Goal: Information Seeking & Learning: Find specific page/section

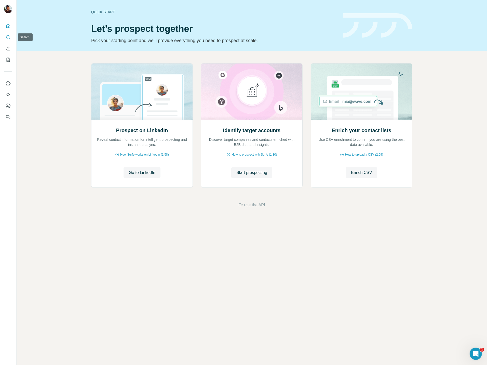
click at [7, 38] on icon "Search" at bounding box center [8, 37] width 5 height 5
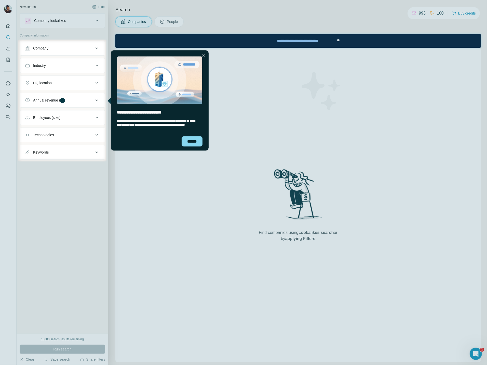
click at [169, 20] on div at bounding box center [243, 19] width 487 height 39
click at [169, 23] on div at bounding box center [243, 19] width 487 height 39
click at [187, 144] on div "******" at bounding box center [192, 141] width 21 height 10
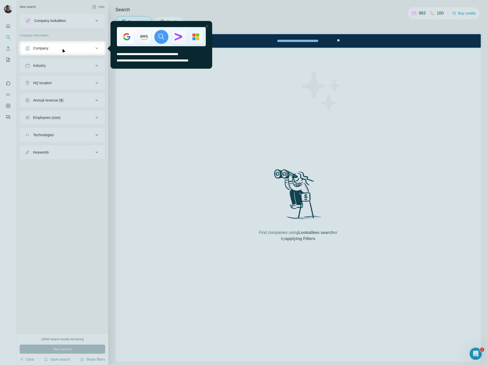
click at [207, 25] on div "Close Step" at bounding box center [207, 26] width 6 height 6
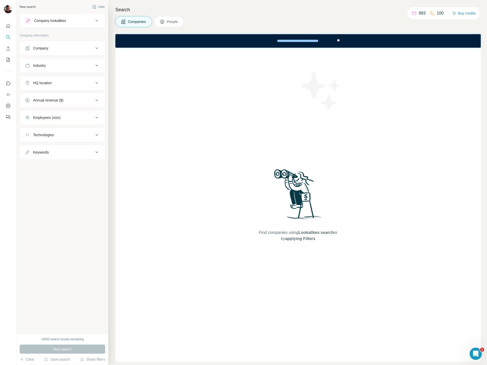
click at [177, 21] on span "People" at bounding box center [173, 21] width 12 height 5
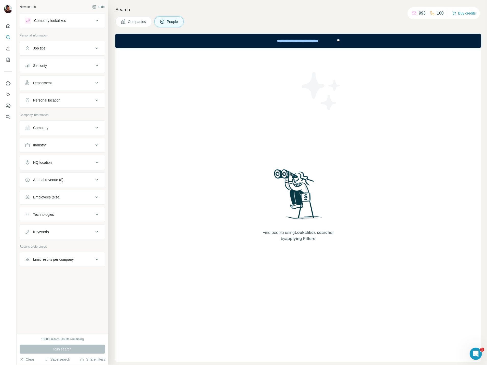
click at [97, 21] on icon at bounding box center [97, 21] width 6 height 6
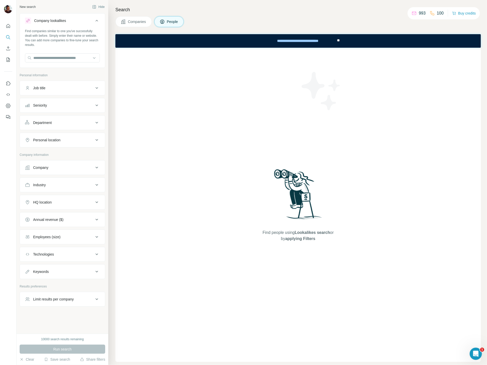
click at [98, 88] on icon at bounding box center [97, 88] width 6 height 6
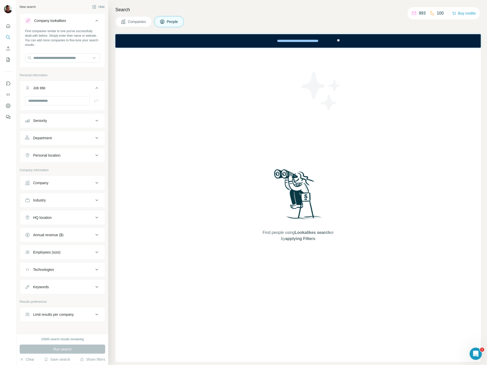
click at [98, 119] on icon at bounding box center [97, 120] width 6 height 6
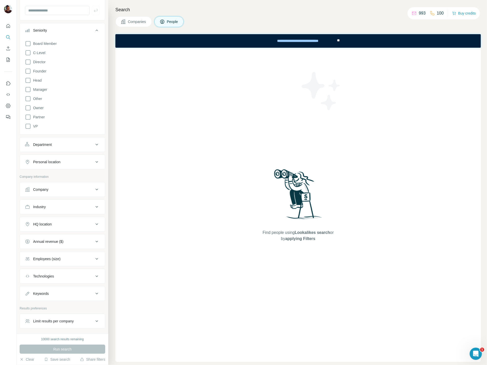
scroll to position [96, 0]
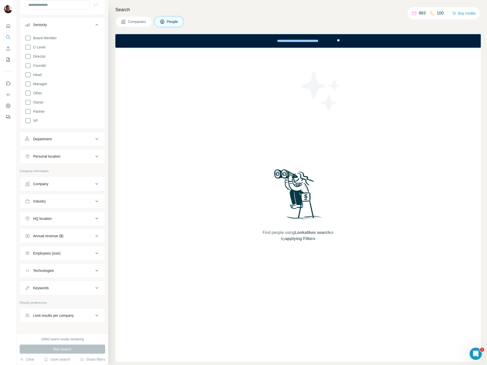
click at [97, 137] on icon at bounding box center [97, 139] width 6 height 6
click at [97, 171] on icon at bounding box center [97, 171] width 6 height 6
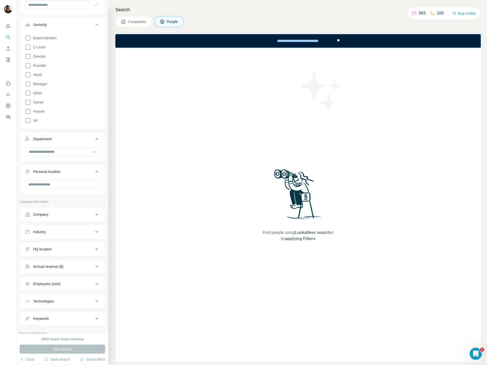
click at [97, 214] on icon at bounding box center [97, 215] width 3 height 2
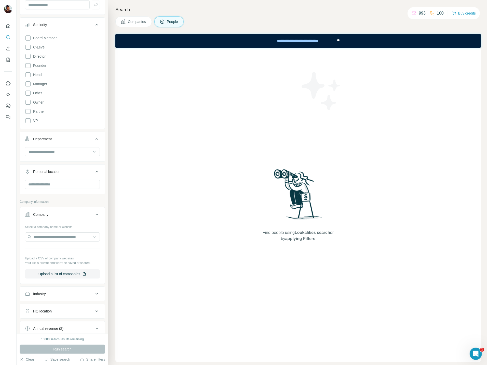
click at [98, 294] on icon at bounding box center [97, 293] width 6 height 6
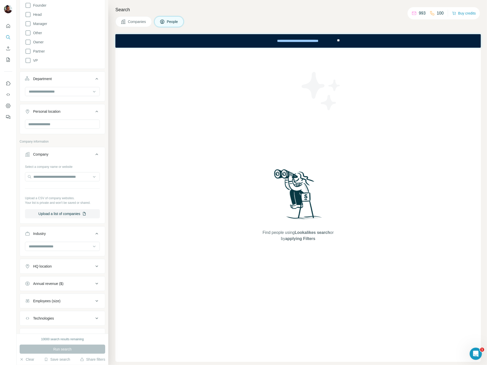
scroll to position [157, 0]
click at [96, 266] on icon at bounding box center [97, 265] width 6 height 6
click at [97, 297] on icon at bounding box center [97, 298] width 3 height 2
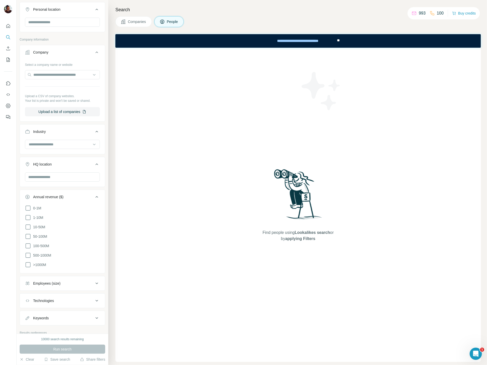
scroll to position [260, 0]
click at [97, 281] on icon at bounding box center [97, 281] width 3 height 2
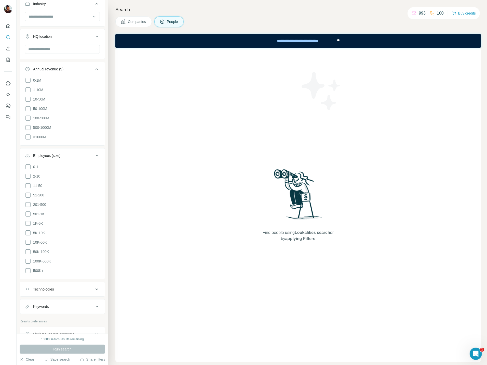
scroll to position [394, 0]
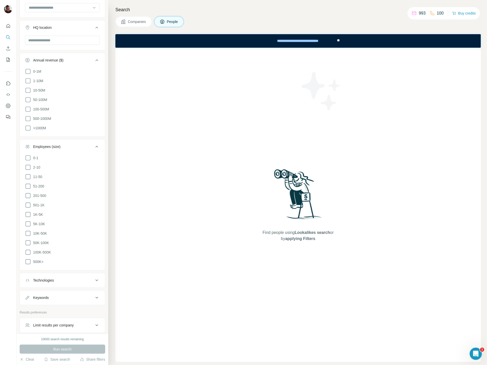
click at [97, 280] on icon at bounding box center [97, 280] width 6 height 6
click at [97, 313] on icon at bounding box center [97, 313] width 6 height 6
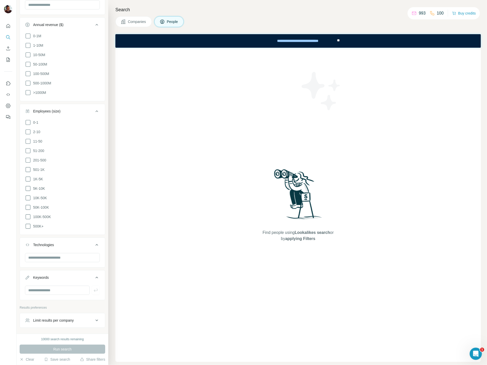
scroll to position [447, 0]
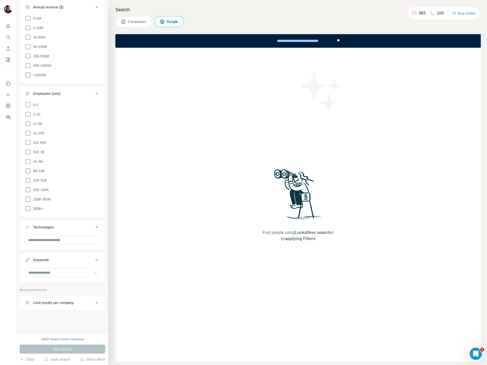
click at [97, 302] on icon at bounding box center [97, 303] width 3 height 2
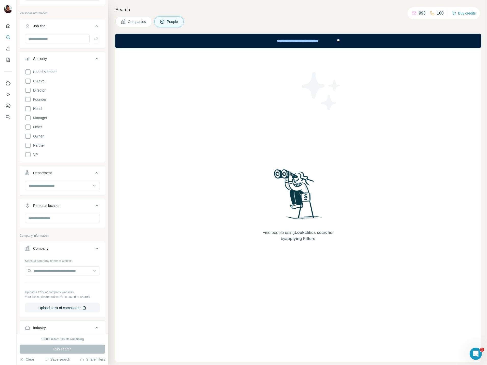
scroll to position [0, 0]
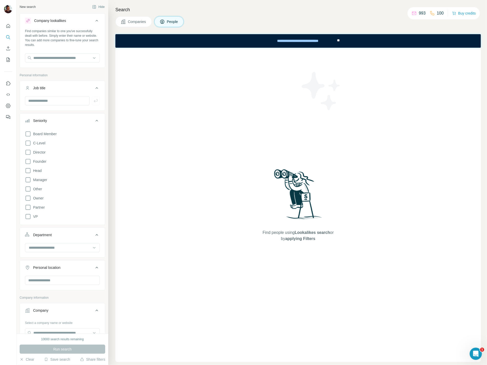
click at [98, 21] on icon at bounding box center [97, 21] width 6 height 6
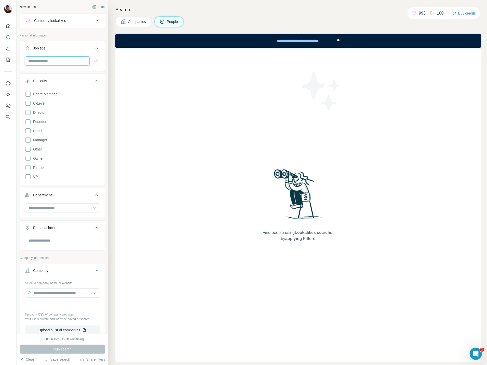
click at [60, 62] on input "text" at bounding box center [57, 60] width 65 height 9
paste input "**********"
type input "**********"
paste input "**********"
type input "**********"
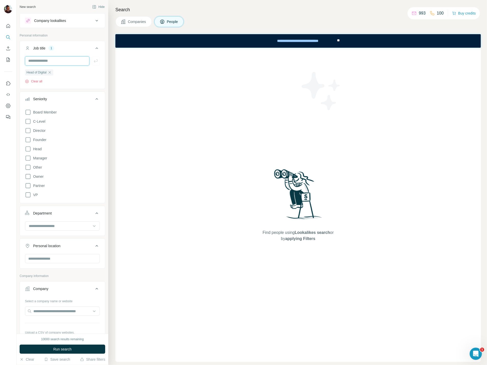
paste input "**********"
type input "**********"
click at [95, 61] on icon "button" at bounding box center [96, 60] width 4 height 3
click at [43, 61] on input "text" at bounding box center [57, 60] width 64 height 9
paste input "**********"
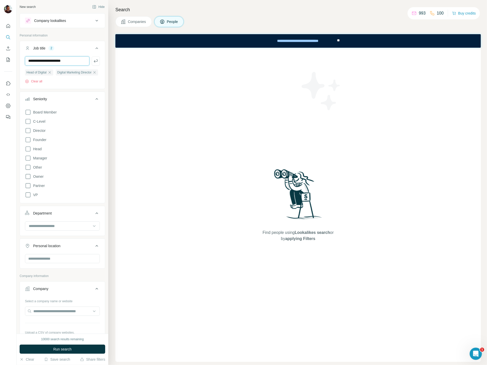
type input "**********"
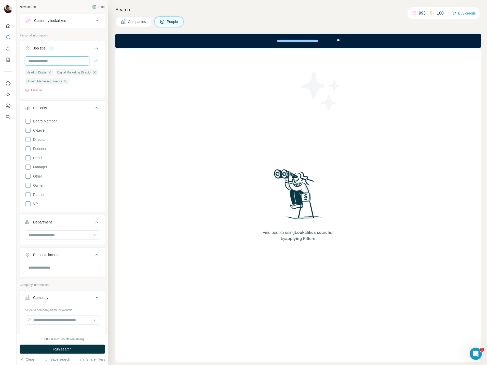
click at [43, 61] on input "text" at bounding box center [57, 60] width 64 height 9
drag, startPoint x: 58, startPoint y: 61, endPoint x: 1, endPoint y: 56, distance: 58.0
click at [1, 56] on div "**********" at bounding box center [243, 182] width 487 height 365
type input "**********"
click at [54, 59] on input "text" at bounding box center [57, 60] width 64 height 9
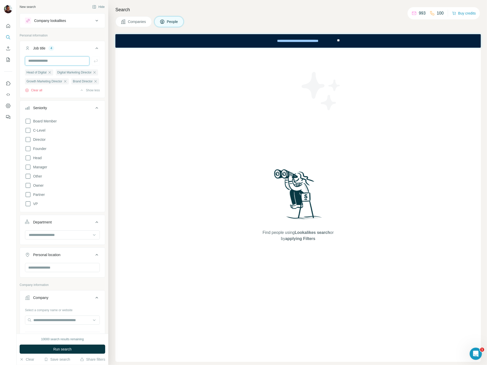
paste input "**********"
type input "**********"
click at [95, 61] on icon "button" at bounding box center [96, 60] width 4 height 3
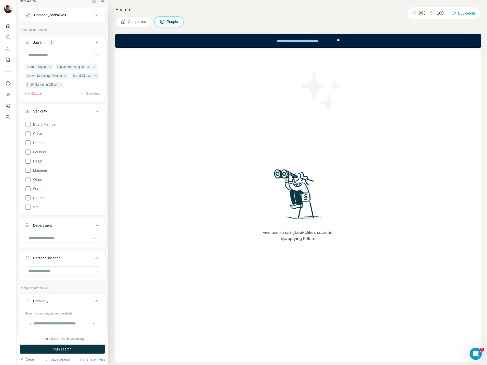
scroll to position [8, 0]
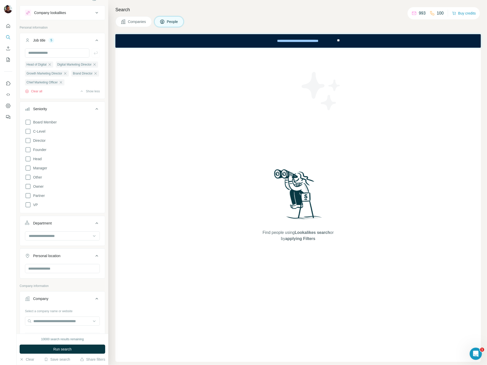
click at [97, 40] on icon at bounding box center [97, 40] width 3 height 2
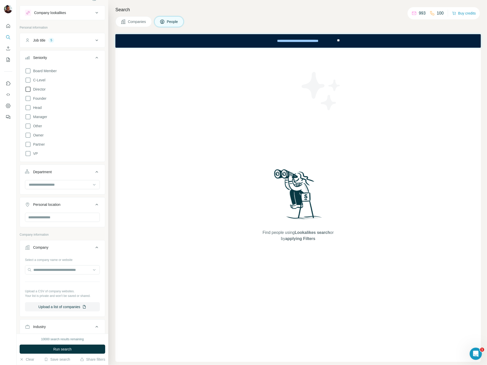
click at [28, 89] on icon at bounding box center [28, 89] width 6 height 6
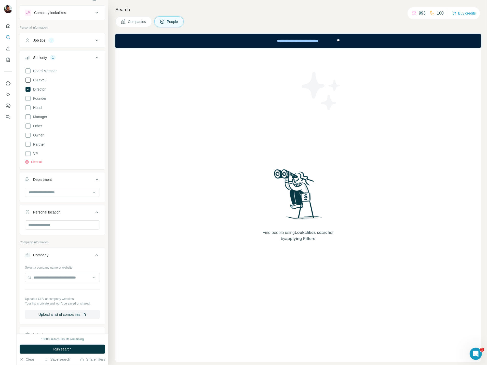
click at [30, 80] on icon at bounding box center [28, 80] width 6 height 6
click at [29, 108] on icon at bounding box center [28, 107] width 6 height 6
click at [28, 153] on icon at bounding box center [28, 153] width 6 height 6
click at [95, 58] on icon at bounding box center [97, 58] width 6 height 6
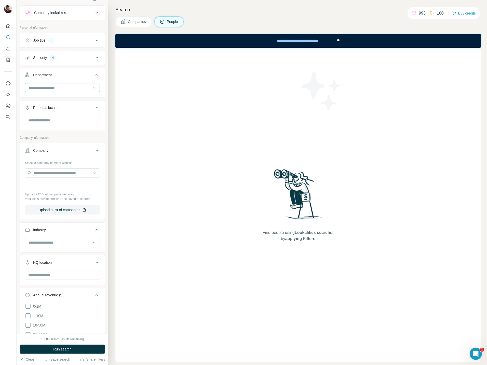
click at [95, 87] on icon at bounding box center [94, 87] width 5 height 5
click at [57, 127] on p "Marketing and Advertising" at bounding box center [49, 127] width 41 height 5
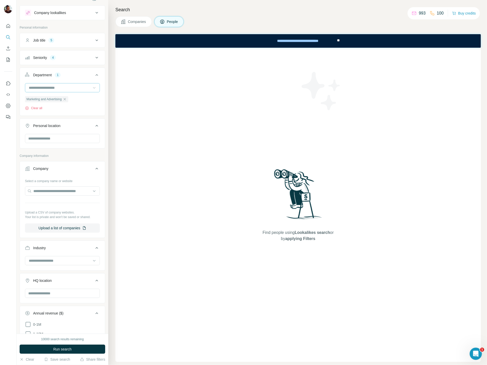
click at [95, 88] on icon at bounding box center [94, 87] width 5 height 5
click at [140, 115] on div "Find people using Lookalikes search or by applying Filters" at bounding box center [298, 205] width 366 height 314
click at [96, 75] on icon at bounding box center [97, 75] width 6 height 6
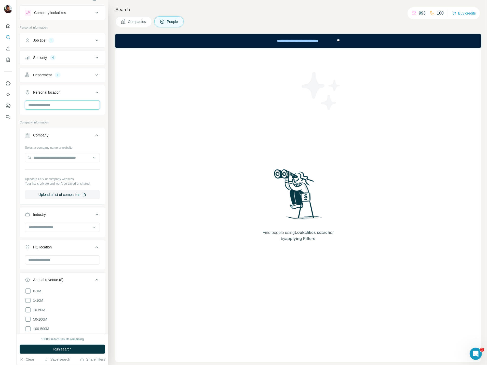
click at [78, 108] on input "text" at bounding box center [62, 104] width 75 height 9
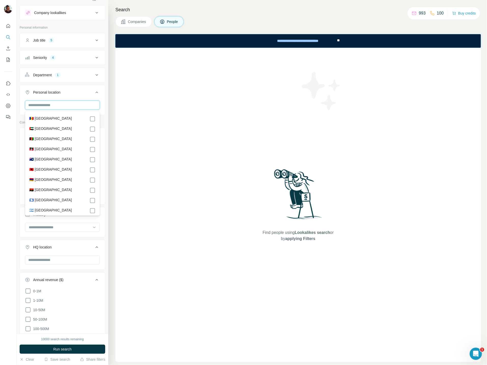
click at [78, 108] on input "text" at bounding box center [62, 104] width 75 height 9
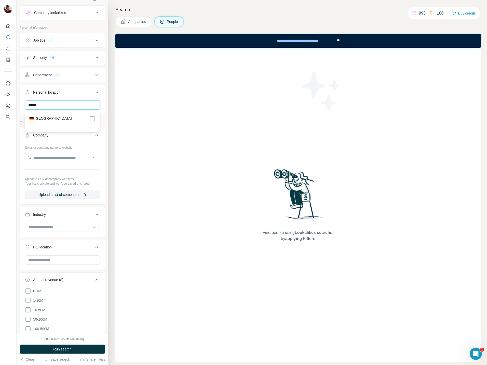
type input "******"
click at [60, 118] on div "🇩🇪 Germany" at bounding box center [62, 119] width 66 height 6
click at [48, 117] on label "🇩🇪 Germany" at bounding box center [50, 119] width 43 height 6
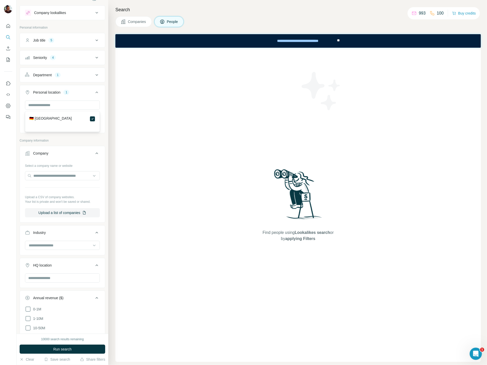
click at [90, 138] on div "Company lookalikes Personal information Job title 5 Seniority 4 Department 1 Pe…" at bounding box center [63, 317] width 86 height 624
click at [97, 91] on icon at bounding box center [97, 92] width 6 height 6
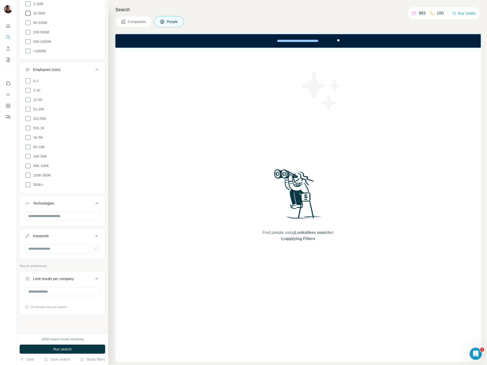
scroll to position [294, 0]
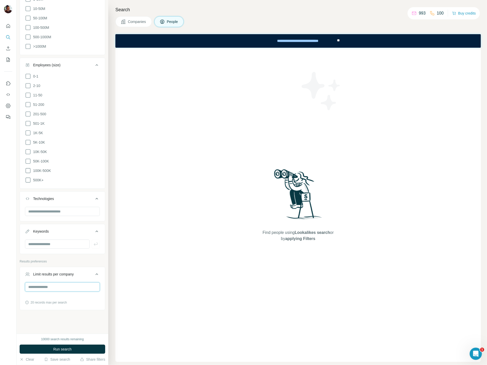
click at [41, 288] on input "number" at bounding box center [62, 286] width 75 height 9
type input "*"
click at [97, 274] on icon at bounding box center [97, 274] width 6 height 6
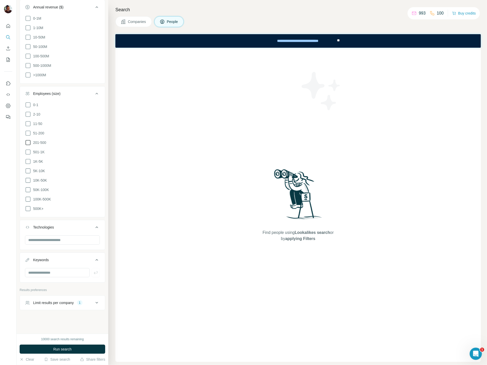
click at [28, 141] on icon at bounding box center [28, 142] width 6 height 6
click at [27, 151] on icon at bounding box center [28, 152] width 6 height 6
click at [27, 160] on icon at bounding box center [28, 161] width 6 height 6
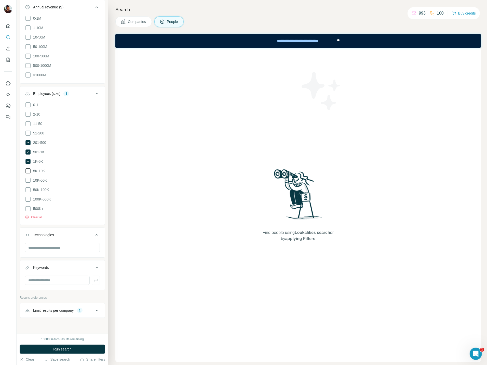
click at [26, 170] on icon at bounding box center [28, 171] width 6 height 6
click at [96, 94] on icon at bounding box center [97, 94] width 3 height 2
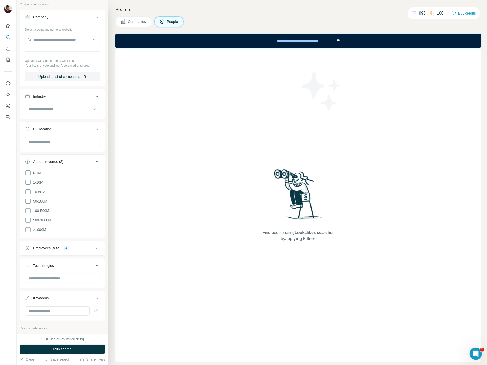
scroll to position [111, 0]
click at [97, 128] on icon at bounding box center [97, 129] width 6 height 6
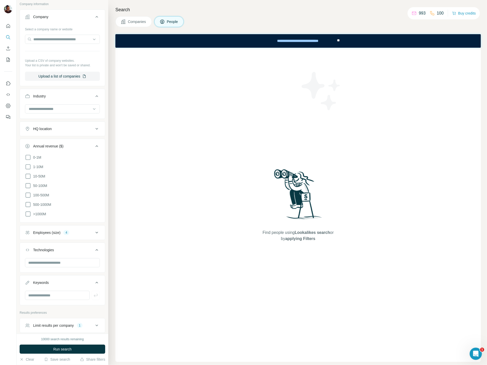
click at [96, 145] on icon at bounding box center [97, 146] width 6 height 6
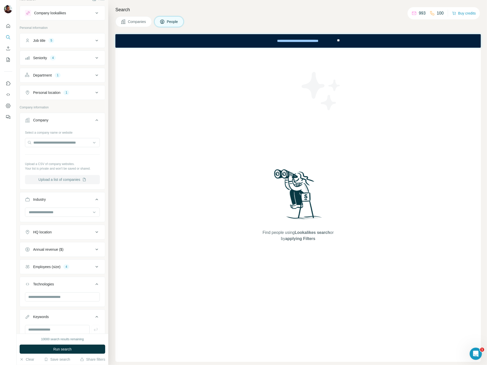
scroll to position [0, 0]
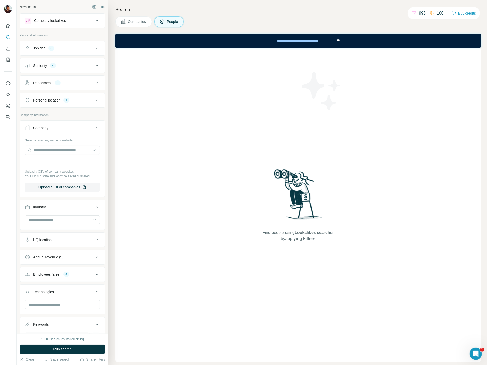
click at [97, 128] on icon at bounding box center [97, 128] width 6 height 6
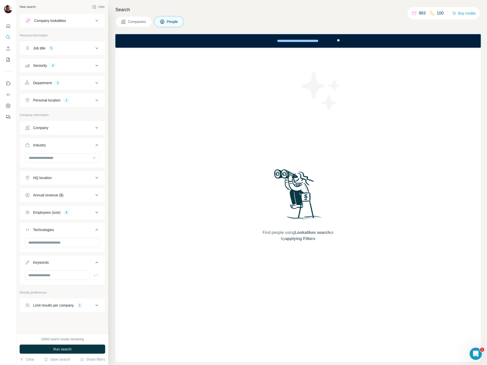
click at [97, 230] on icon at bounding box center [97, 230] width 6 height 6
click at [97, 246] on icon at bounding box center [97, 247] width 6 height 6
click at [59, 348] on span "Run search" at bounding box center [62, 348] width 18 height 5
click at [97, 47] on icon at bounding box center [97, 48] width 6 height 6
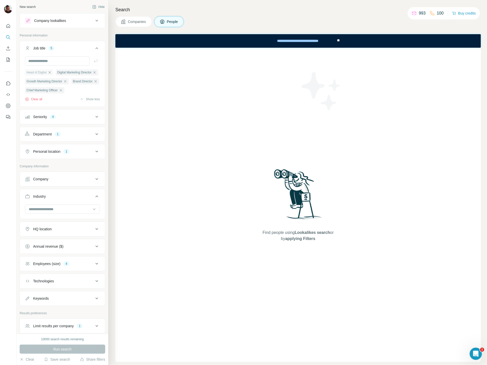
click at [51, 73] on icon "button" at bounding box center [50, 72] width 4 height 4
click at [65, 72] on icon "button" at bounding box center [64, 72] width 4 height 4
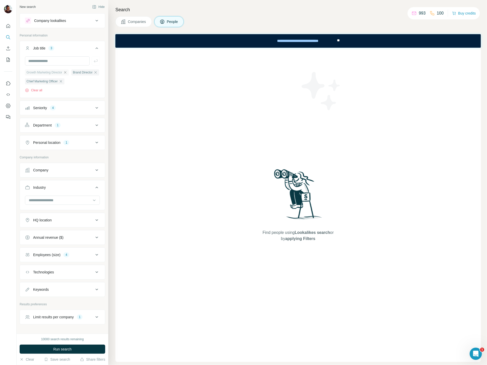
click at [67, 72] on icon "button" at bounding box center [65, 72] width 4 height 4
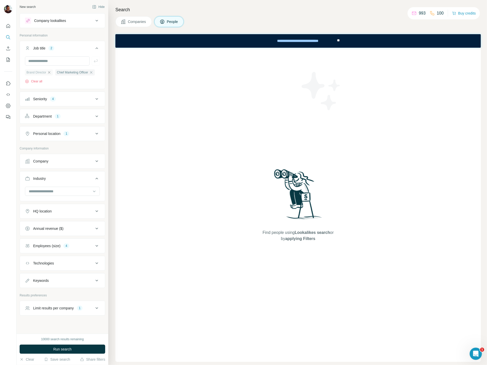
click at [50, 73] on icon "button" at bounding box center [49, 72] width 4 height 4
click at [62, 72] on icon "button" at bounding box center [61, 72] width 2 height 2
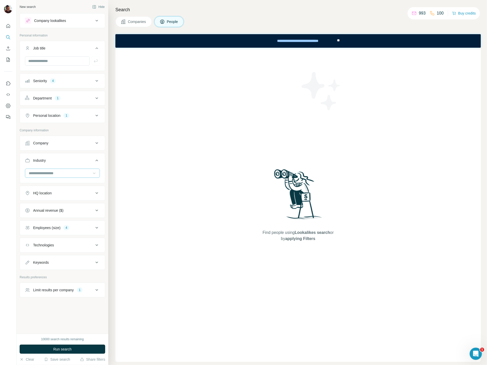
click at [94, 174] on icon at bounding box center [94, 172] width 5 height 5
click at [49, 202] on p "Consumer Goods" at bounding box center [43, 203] width 28 height 5
click at [61, 176] on input at bounding box center [59, 173] width 63 height 6
click at [50, 195] on p "Consumer Electronics" at bounding box center [46, 194] width 35 height 5
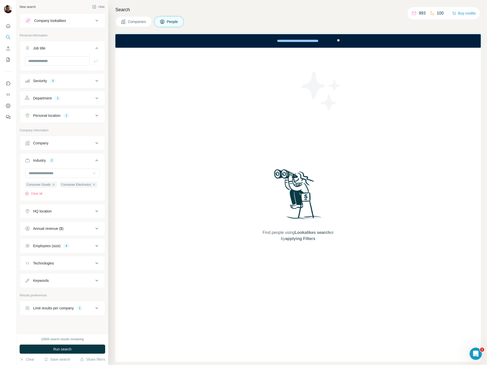
click at [93, 172] on icon at bounding box center [94, 172] width 5 height 5
click at [57, 195] on div "Pharmaceutical" at bounding box center [62, 197] width 66 height 5
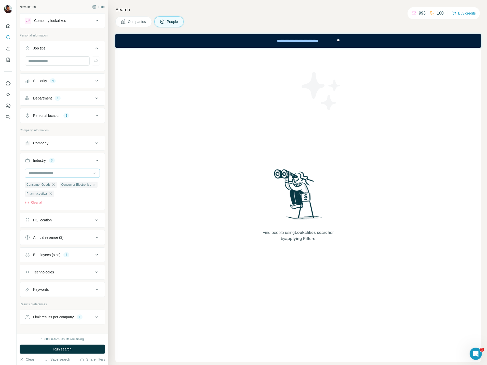
click at [77, 173] on input at bounding box center [59, 173] width 63 height 6
click at [49, 189] on div "Retail" at bounding box center [62, 191] width 66 height 5
click at [49, 172] on input at bounding box center [59, 173] width 63 height 6
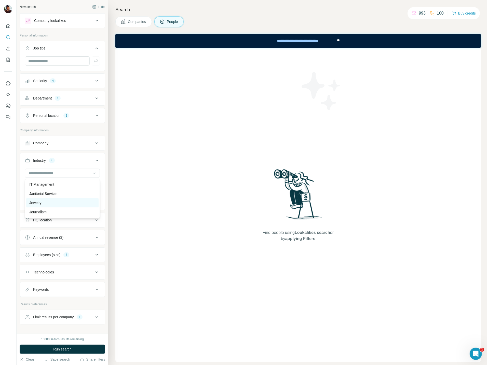
click at [44, 200] on div "Jewelry" at bounding box center [62, 202] width 66 height 5
click at [47, 173] on input at bounding box center [59, 173] width 63 height 6
click at [40, 205] on p "Financial Services" at bounding box center [43, 206] width 29 height 5
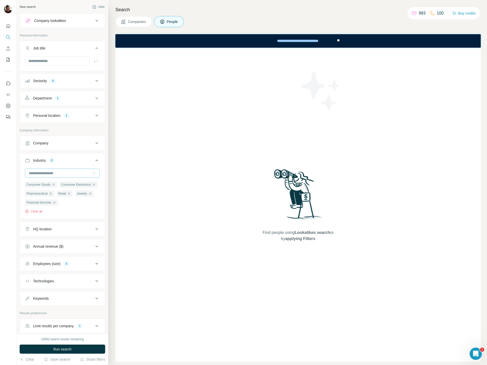
click at [57, 174] on input at bounding box center [59, 173] width 63 height 6
click at [49, 187] on div "Automotive" at bounding box center [62, 187] width 66 height 5
click at [69, 171] on input at bounding box center [59, 173] width 63 height 6
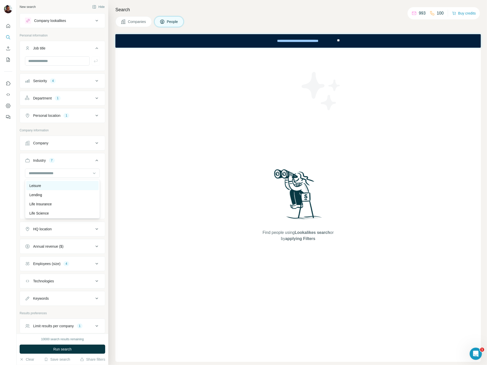
click at [52, 183] on div "Leisure" at bounding box center [62, 185] width 66 height 5
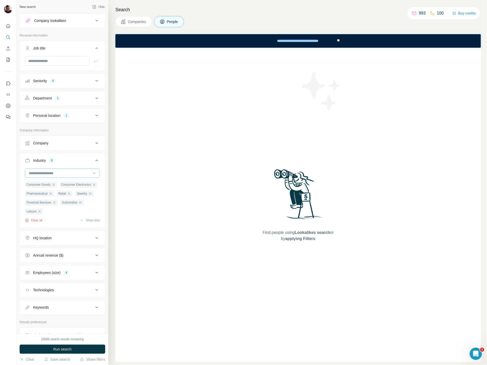
click at [51, 174] on input at bounding box center [59, 173] width 63 height 6
click at [45, 200] on div "Tourism" at bounding box center [62, 202] width 66 height 5
click at [61, 347] on span "Run search" at bounding box center [62, 348] width 18 height 5
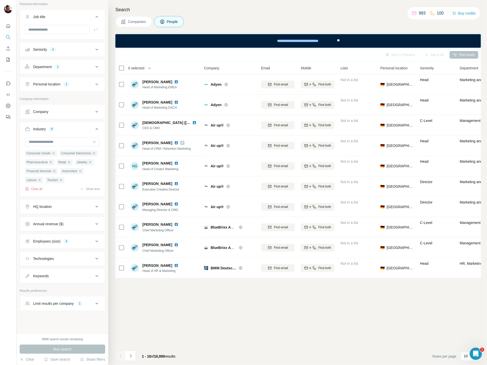
scroll to position [34, 0]
click at [97, 274] on icon at bounding box center [97, 275] width 6 height 6
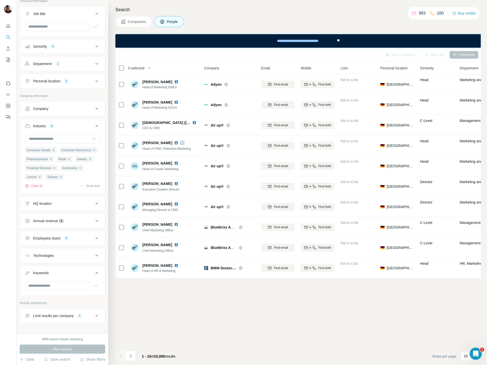
click at [95, 239] on icon at bounding box center [97, 238] width 6 height 6
click at [29, 315] on icon at bounding box center [27, 315] width 5 height 5
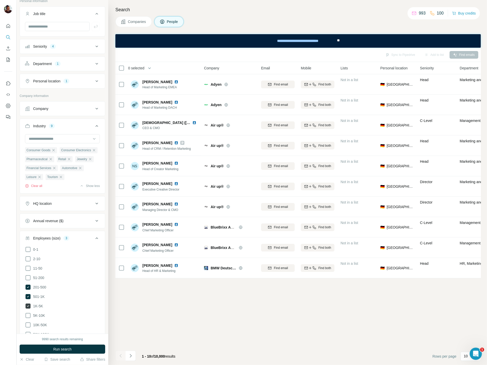
click at [29, 306] on icon at bounding box center [27, 305] width 5 height 5
click at [51, 348] on button "Run search" at bounding box center [63, 348] width 86 height 9
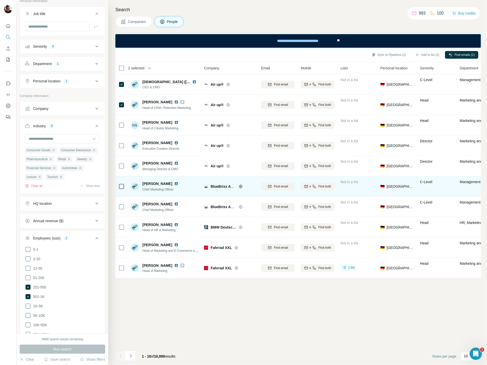
click at [241, 186] on icon at bounding box center [240, 185] width 1 height 3
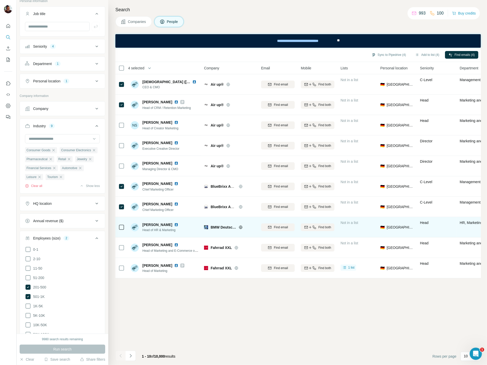
click at [241, 227] on icon at bounding box center [241, 227] width 4 height 4
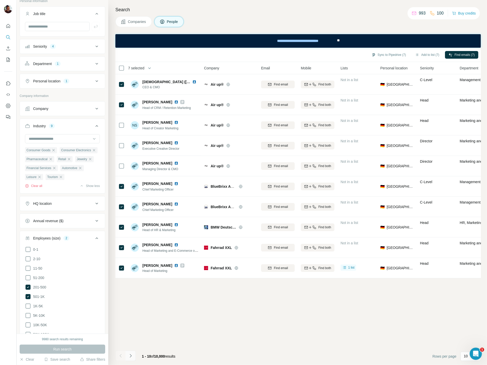
click at [134, 354] on button "Navigate to next page" at bounding box center [131, 355] width 10 height 10
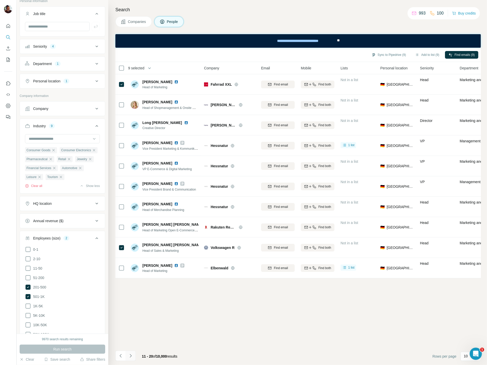
click at [131, 355] on icon "Navigate to next page" at bounding box center [131, 355] width 2 height 3
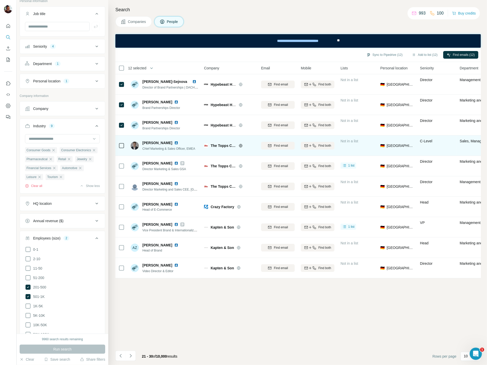
click at [240, 145] on icon at bounding box center [241, 145] width 4 height 4
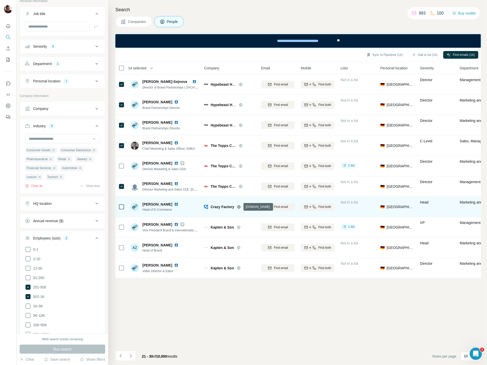
click at [239, 207] on icon at bounding box center [239, 207] width 4 height 4
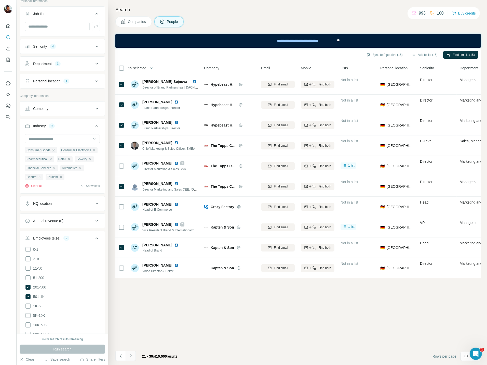
click at [128, 356] on icon "Navigate to next page" at bounding box center [130, 355] width 5 height 5
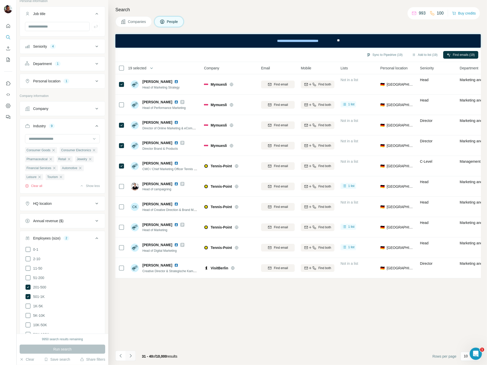
click at [129, 355] on icon "Navigate to next page" at bounding box center [130, 355] width 5 height 5
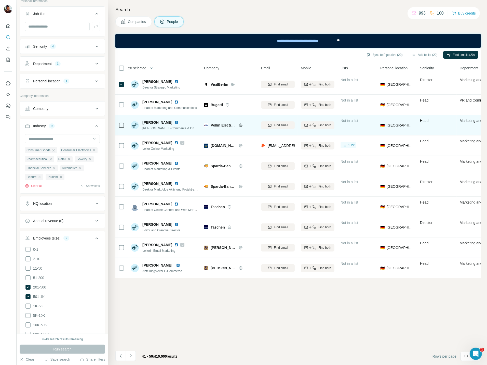
click at [240, 125] on icon at bounding box center [240, 124] width 1 height 3
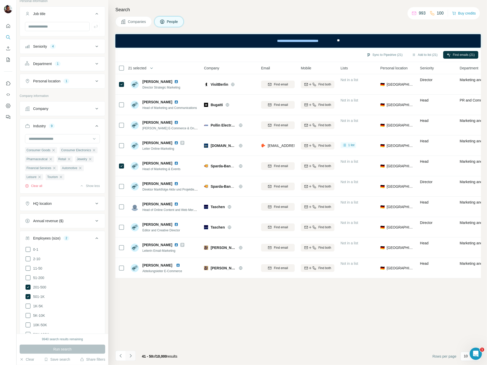
click at [133, 354] on icon "Navigate to next page" at bounding box center [130, 355] width 5 height 5
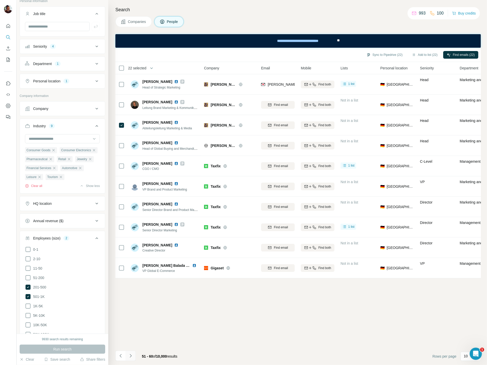
click at [129, 356] on icon "Navigate to next page" at bounding box center [130, 355] width 5 height 5
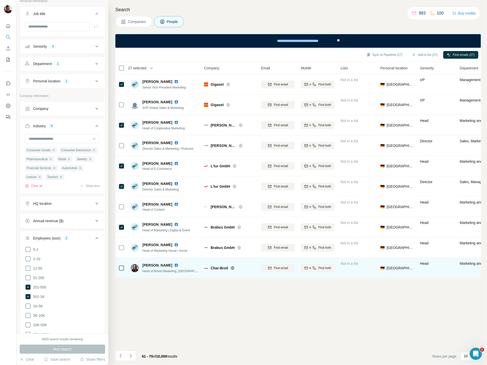
click at [234, 267] on icon at bounding box center [233, 268] width 4 height 4
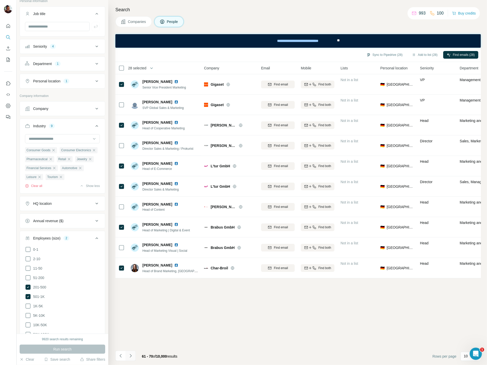
click at [131, 356] on icon "Navigate to next page" at bounding box center [130, 355] width 5 height 5
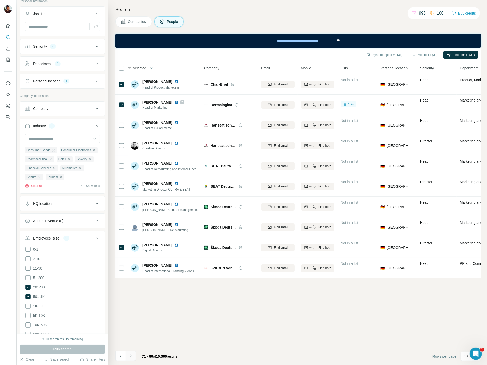
click at [132, 357] on icon "Navigate to next page" at bounding box center [130, 355] width 5 height 5
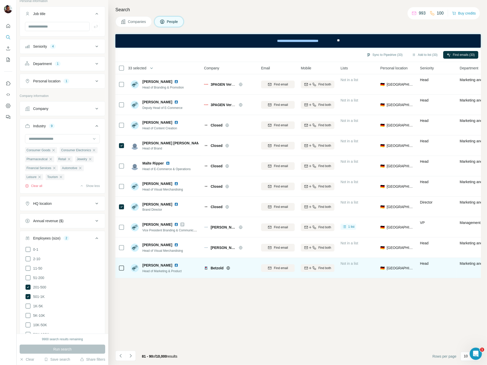
click at [229, 267] on icon at bounding box center [228, 268] width 4 height 4
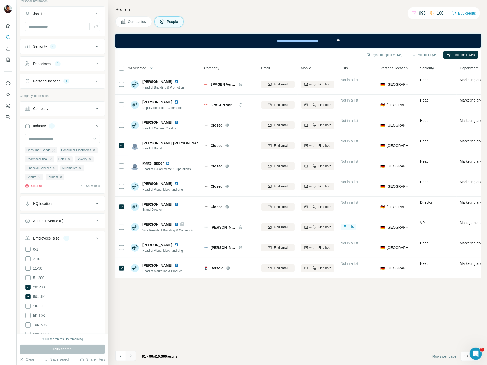
click at [132, 356] on icon "Navigate to next page" at bounding box center [130, 355] width 5 height 5
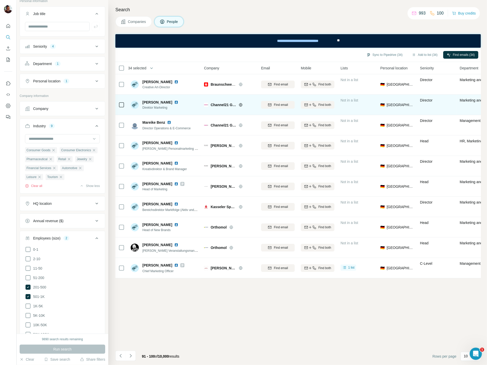
click at [240, 106] on icon at bounding box center [240, 104] width 1 height 3
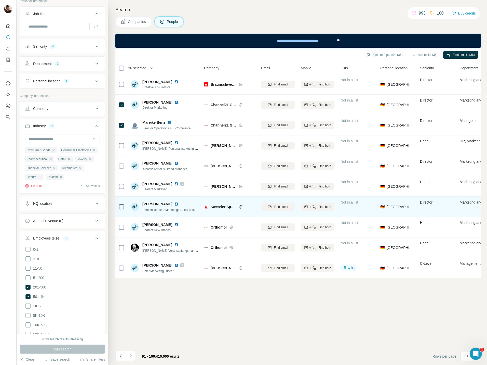
click at [240, 206] on icon at bounding box center [241, 207] width 4 height 4
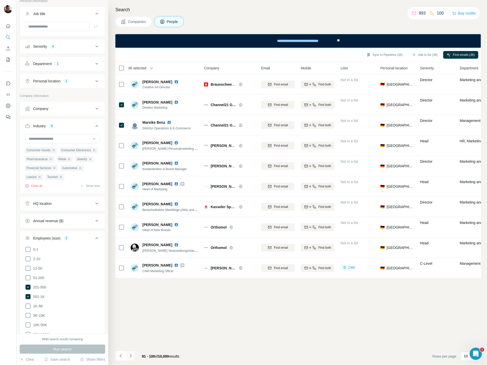
click at [131, 354] on icon "Navigate to next page" at bounding box center [130, 355] width 5 height 5
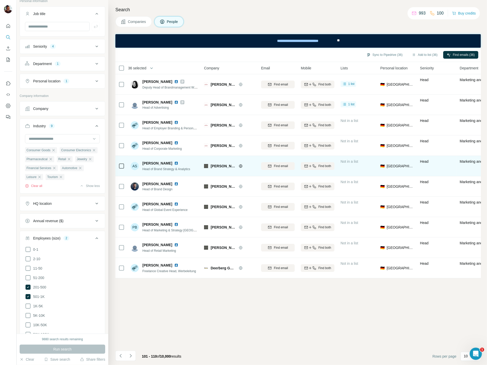
click at [240, 165] on icon at bounding box center [241, 166] width 4 height 4
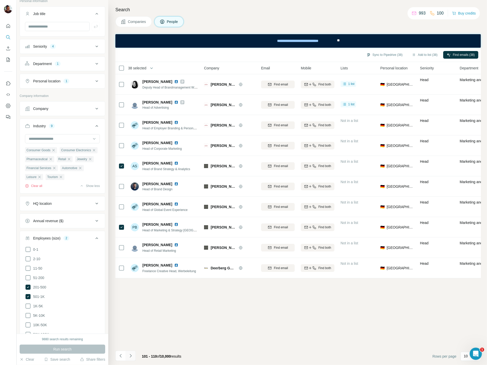
click at [129, 355] on icon "Navigate to next page" at bounding box center [130, 355] width 5 height 5
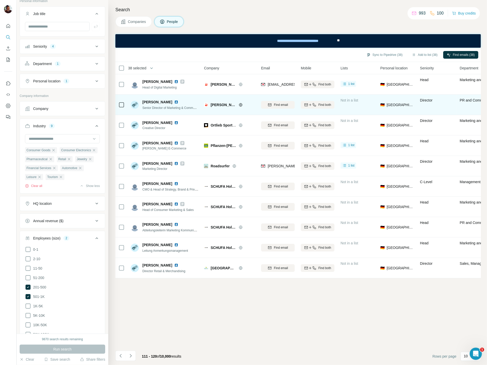
click at [241, 104] on icon at bounding box center [241, 105] width 4 height 4
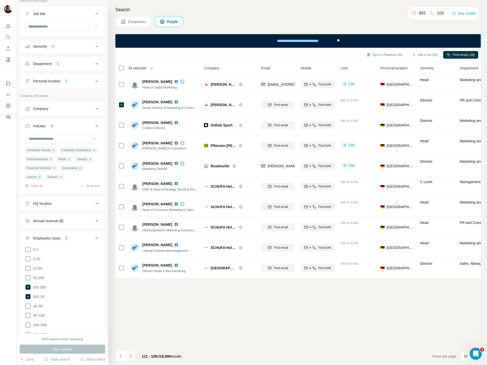
click at [131, 357] on icon "Navigate to next page" at bounding box center [130, 355] width 5 height 5
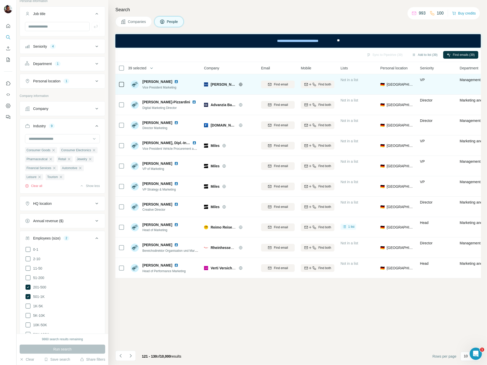
click at [239, 83] on icon at bounding box center [241, 84] width 4 height 4
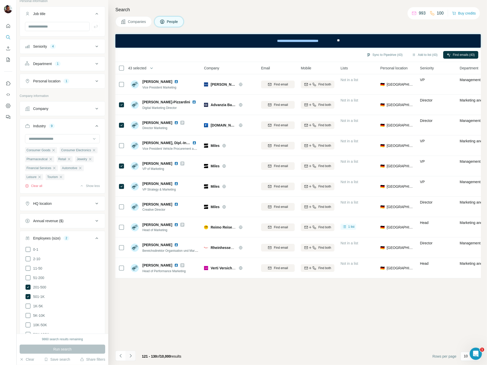
click at [130, 355] on icon "Navigate to next page" at bounding box center [131, 355] width 2 height 3
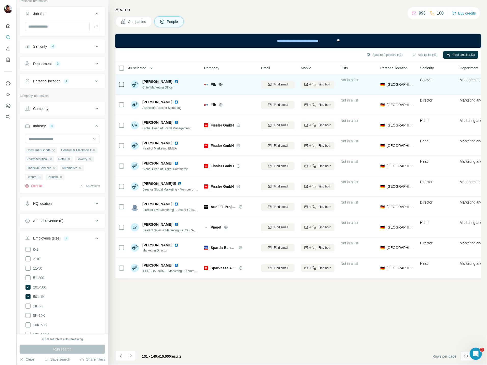
click at [221, 84] on icon at bounding box center [221, 84] width 4 height 4
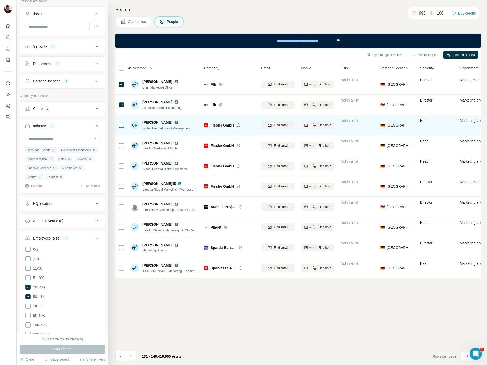
click at [238, 124] on icon at bounding box center [238, 125] width 4 height 4
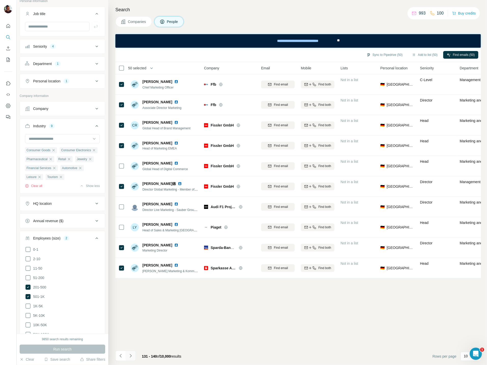
click at [130, 355] on icon "Navigate to next page" at bounding box center [130, 355] width 5 height 5
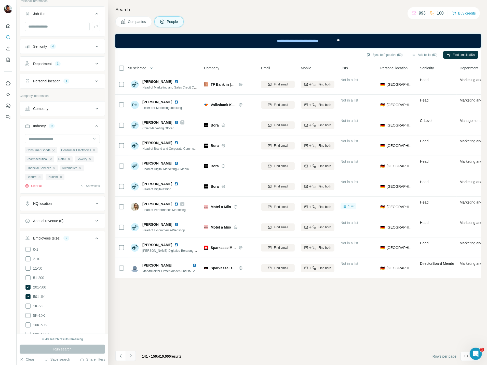
click at [134, 356] on button "Navigate to next page" at bounding box center [131, 355] width 10 height 10
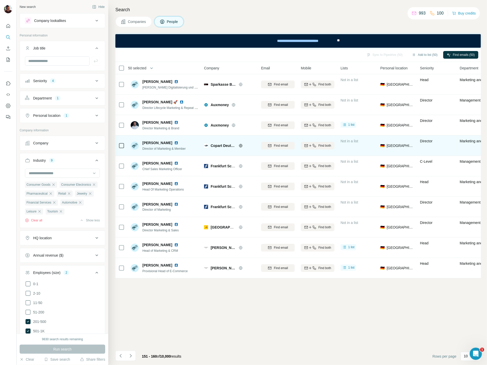
scroll to position [5152, 0]
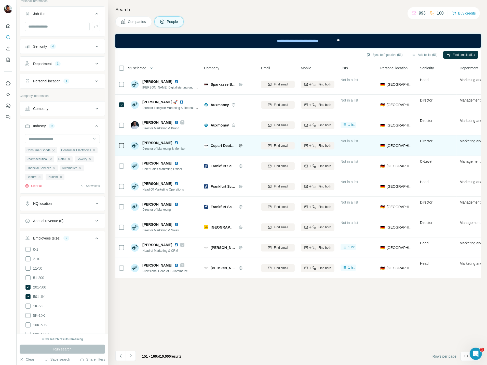
click at [242, 145] on icon at bounding box center [240, 145] width 3 height 0
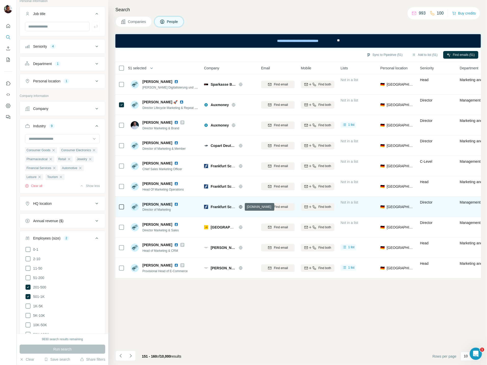
click at [239, 205] on icon at bounding box center [241, 207] width 4 height 4
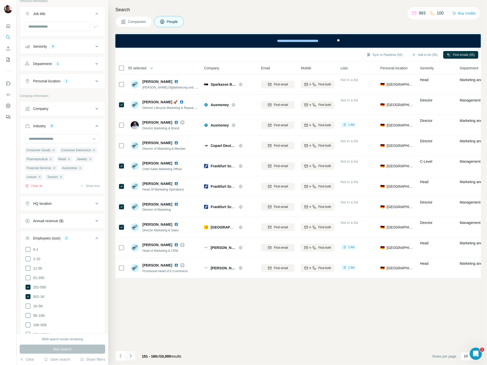
click at [129, 354] on icon "Navigate to next page" at bounding box center [130, 355] width 5 height 5
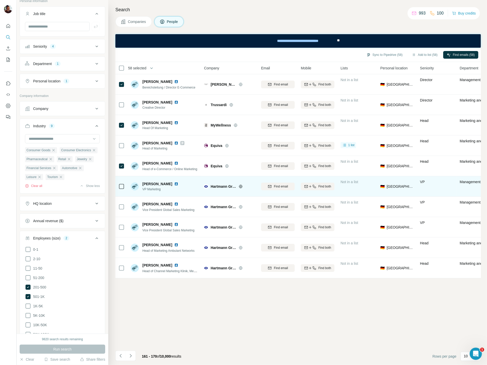
click at [242, 187] on icon at bounding box center [241, 186] width 4 height 4
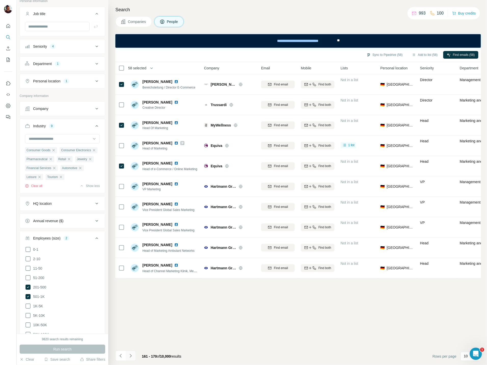
click at [130, 357] on icon "Navigate to next page" at bounding box center [130, 355] width 5 height 5
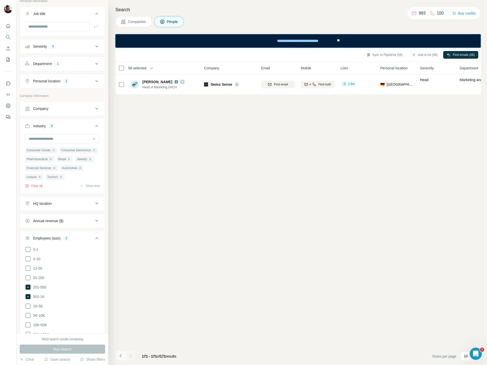
click at [122, 354] on icon "Navigate to previous page" at bounding box center [120, 355] width 5 height 5
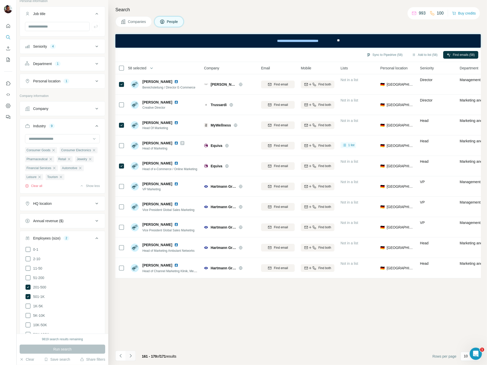
click at [132, 355] on icon "Navigate to next page" at bounding box center [130, 355] width 5 height 5
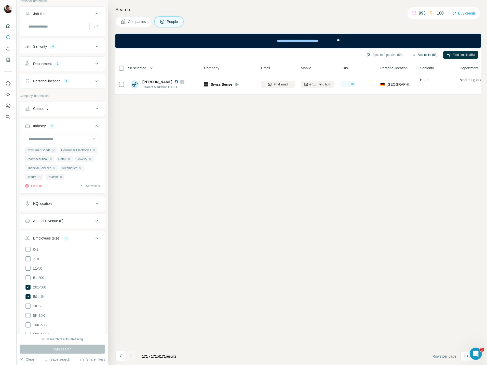
click at [423, 54] on button "Add to list (58)" at bounding box center [424, 55] width 33 height 8
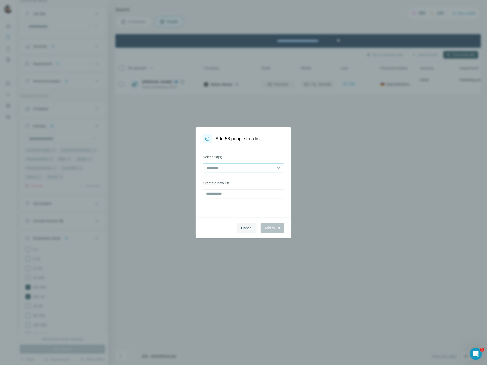
click at [217, 167] on input at bounding box center [240, 168] width 69 height 6
click at [253, 155] on label "Select list(s)" at bounding box center [244, 156] width 82 height 5
click at [238, 193] on input "text" at bounding box center [244, 193] width 82 height 9
type input "*"
type input "**********"
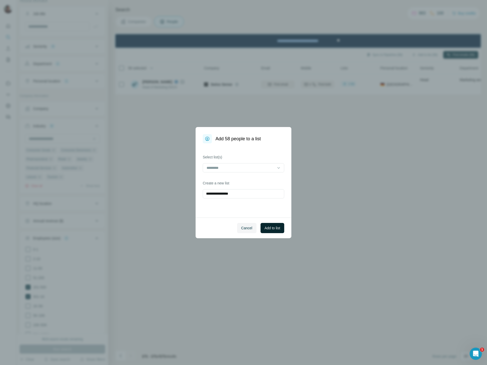
click at [271, 226] on span "Add to list" at bounding box center [273, 227] width 16 height 5
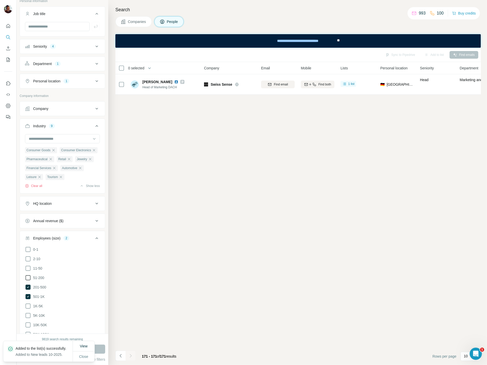
click at [27, 279] on icon at bounding box center [28, 277] width 6 height 6
click at [28, 288] on icon at bounding box center [27, 286] width 5 height 5
click at [28, 299] on icon at bounding box center [27, 296] width 5 height 5
click at [28, 307] on icon at bounding box center [28, 306] width 6 height 6
click at [66, 347] on span "Run search" at bounding box center [62, 348] width 18 height 5
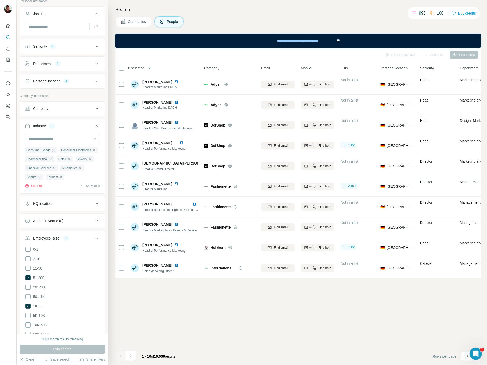
click at [130, 354] on icon "Navigate to next page" at bounding box center [130, 355] width 5 height 5
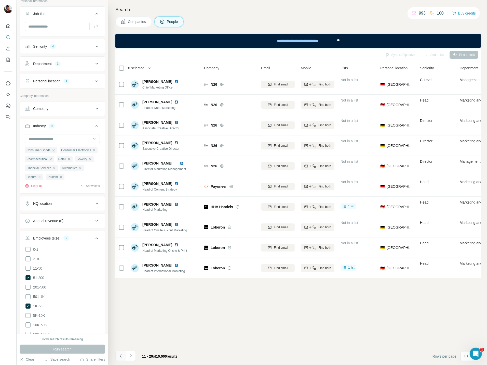
click at [120, 357] on icon "Navigate to previous page" at bounding box center [120, 355] width 5 height 5
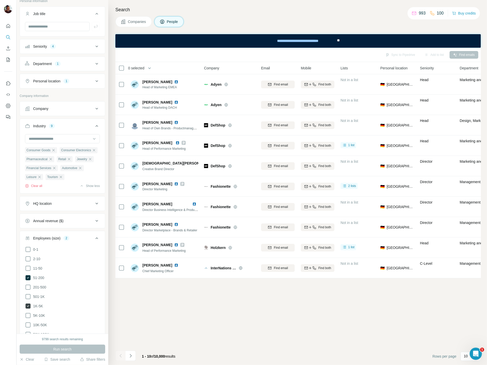
click at [28, 307] on icon at bounding box center [27, 305] width 5 height 5
click at [28, 299] on icon at bounding box center [28, 296] width 6 height 6
click at [27, 288] on icon at bounding box center [28, 287] width 6 height 6
click at [28, 279] on icon at bounding box center [27, 277] width 5 height 5
click at [50, 349] on button "Run search" at bounding box center [63, 348] width 86 height 9
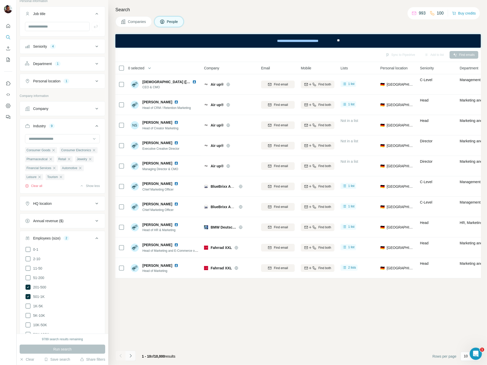
click at [131, 355] on icon "Navigate to next page" at bounding box center [130, 355] width 5 height 5
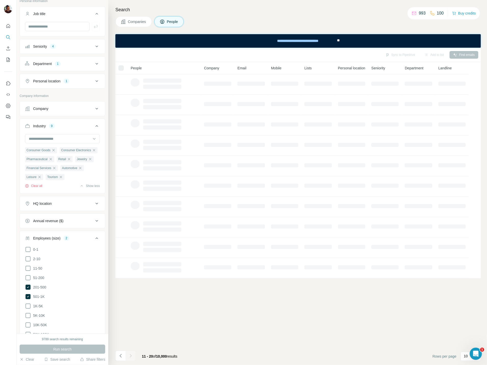
click at [131, 355] on div at bounding box center [131, 355] width 10 height 10
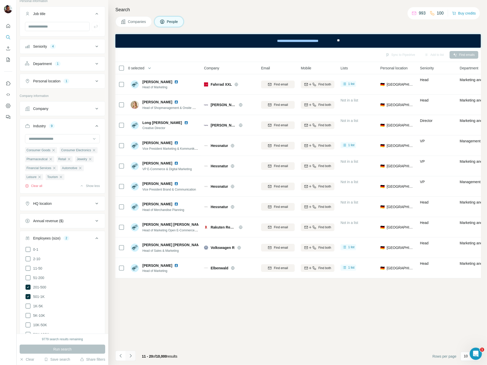
click at [131, 355] on icon "Navigate to next page" at bounding box center [130, 355] width 5 height 5
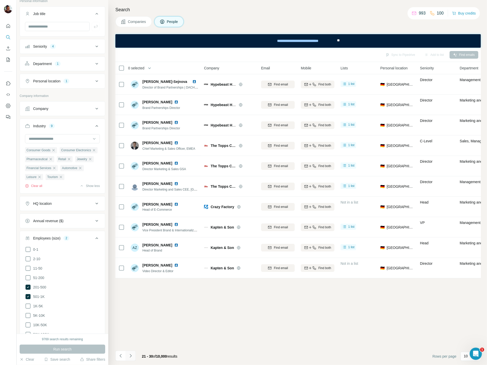
click at [131, 355] on icon "Navigate to next page" at bounding box center [130, 355] width 5 height 5
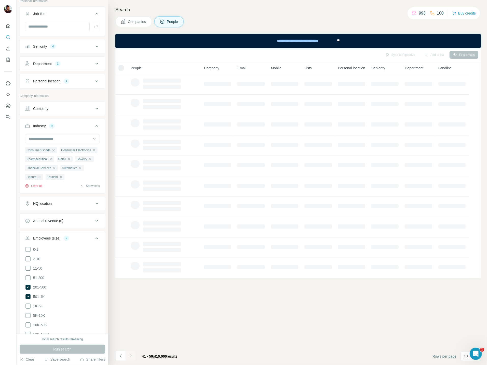
click at [131, 355] on div at bounding box center [131, 355] width 10 height 10
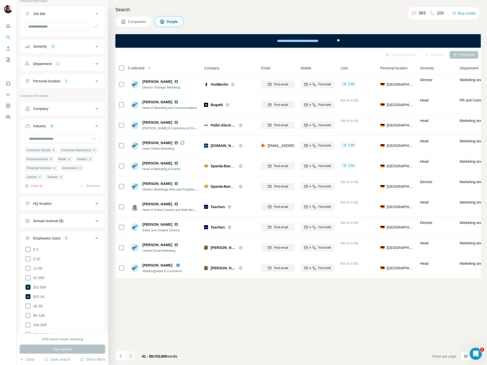
click at [131, 355] on icon "Navigate to next page" at bounding box center [131, 355] width 2 height 3
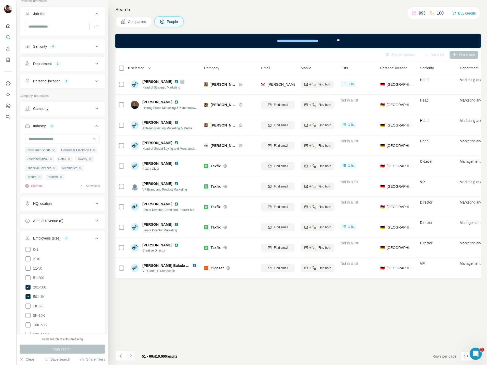
click at [131, 355] on icon "Navigate to next page" at bounding box center [131, 355] width 2 height 3
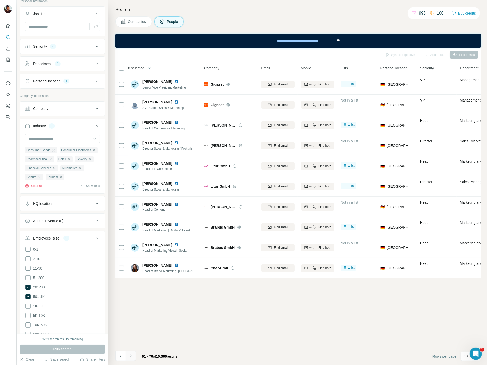
click at [131, 355] on icon "Navigate to next page" at bounding box center [131, 355] width 2 height 3
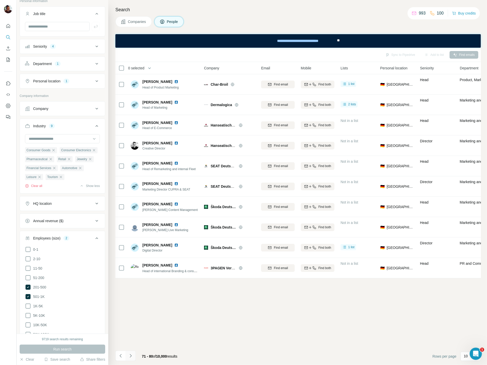
click at [131, 355] on icon "Navigate to next page" at bounding box center [131, 355] width 2 height 3
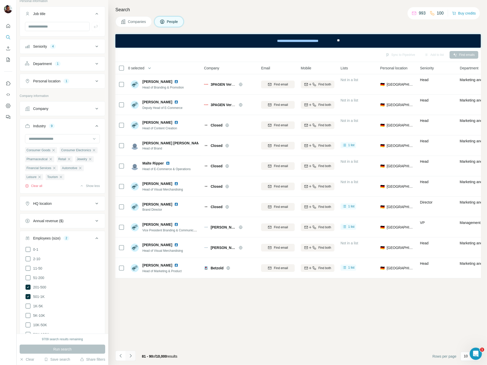
click at [131, 355] on icon "Navigate to next page" at bounding box center [131, 355] width 2 height 3
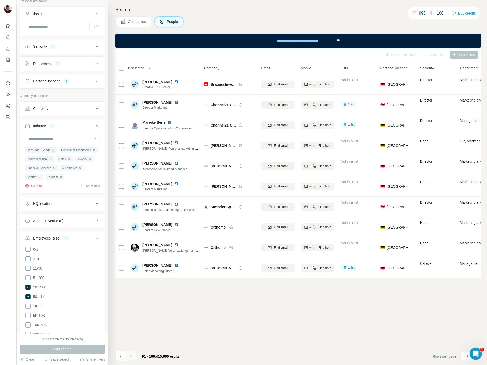
click at [131, 355] on icon "Navigate to next page" at bounding box center [131, 355] width 2 height 3
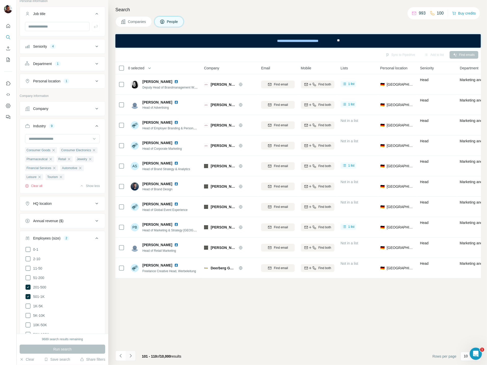
click at [131, 355] on icon "Navigate to next page" at bounding box center [131, 355] width 2 height 3
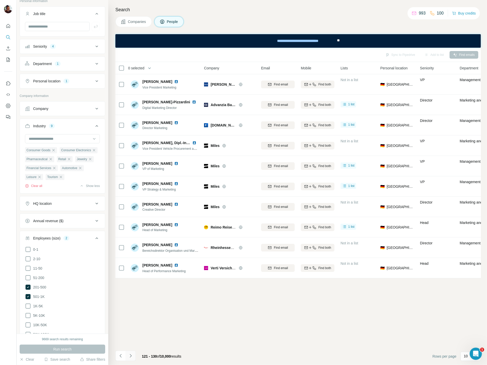
click at [131, 355] on icon "Navigate to next page" at bounding box center [131, 355] width 2 height 3
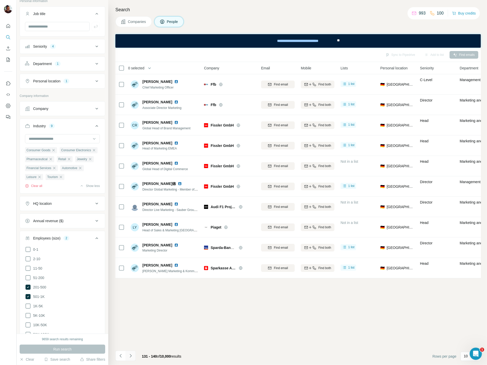
click at [131, 355] on icon "Navigate to next page" at bounding box center [131, 355] width 2 height 3
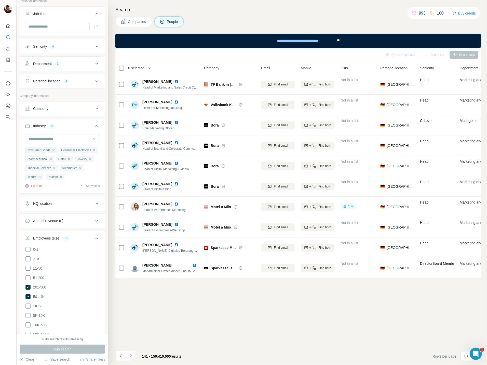
click at [131, 355] on icon "Navigate to next page" at bounding box center [131, 355] width 2 height 3
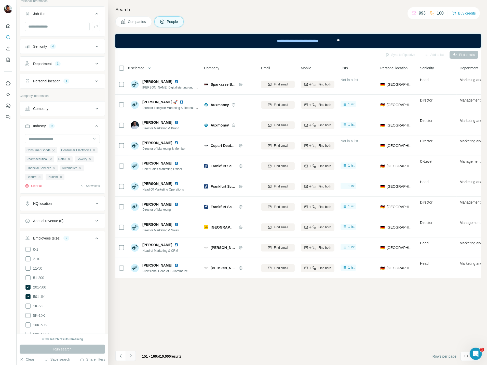
click at [131, 355] on icon "Navigate to next page" at bounding box center [131, 355] width 2 height 3
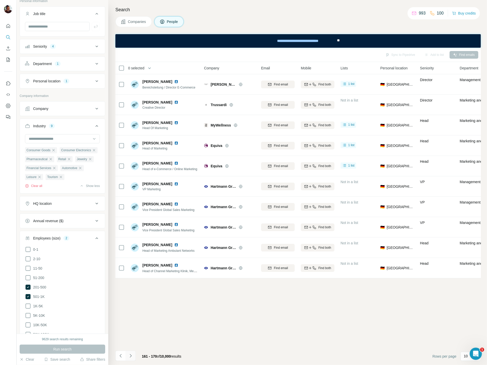
click at [131, 355] on icon "Navigate to next page" at bounding box center [131, 355] width 2 height 3
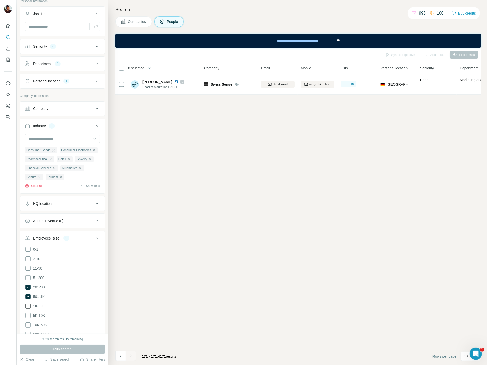
click at [26, 307] on icon at bounding box center [28, 306] width 6 height 6
click at [28, 297] on icon at bounding box center [28, 297] width 2 height 2
click at [28, 288] on icon at bounding box center [28, 287] width 2 height 2
click at [26, 281] on icon at bounding box center [28, 277] width 6 height 6
click at [51, 349] on button "Run search" at bounding box center [63, 348] width 86 height 9
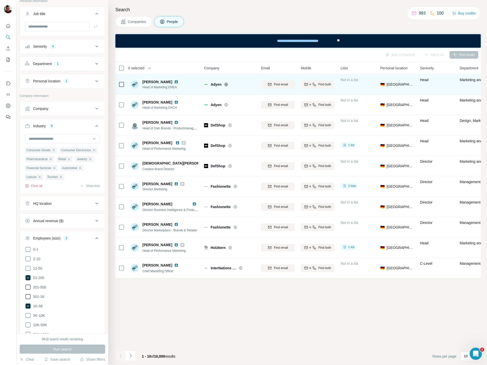
click at [227, 84] on icon at bounding box center [225, 84] width 3 height 0
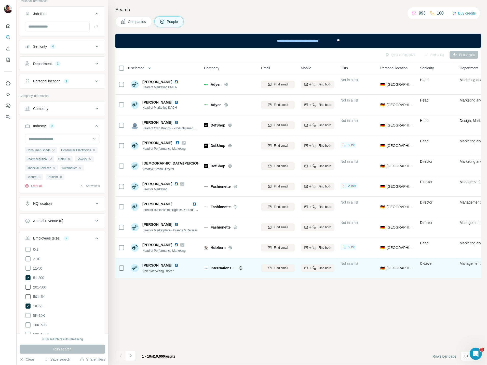
click at [241, 268] on icon at bounding box center [240, 267] width 1 height 3
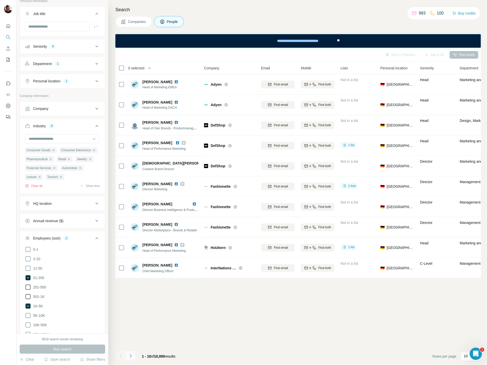
click at [134, 356] on button "Navigate to next page" at bounding box center [131, 355] width 10 height 10
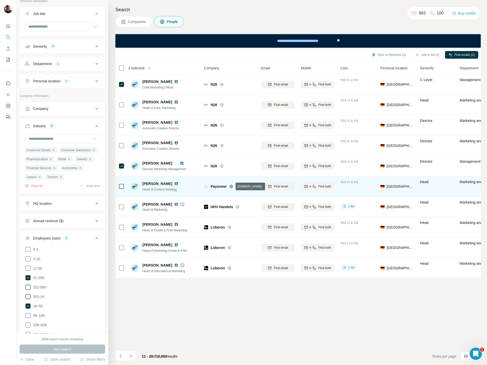
click at [231, 186] on icon at bounding box center [231, 185] width 1 height 3
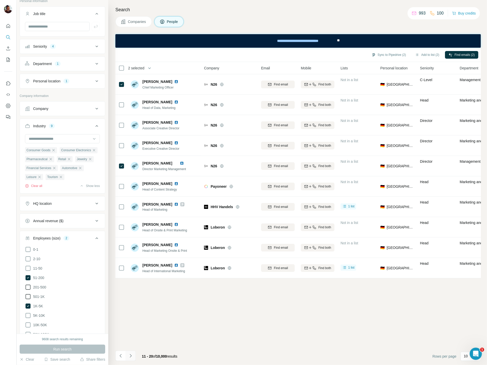
click at [132, 356] on icon "Navigate to next page" at bounding box center [130, 355] width 5 height 5
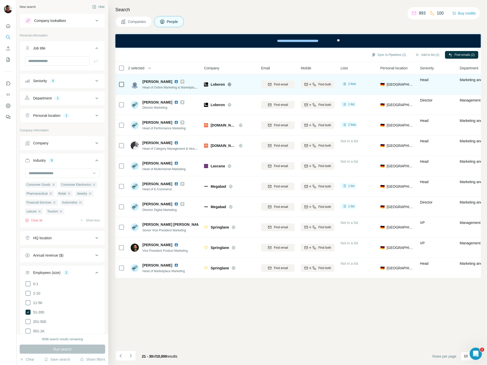
scroll to position [5152, 0]
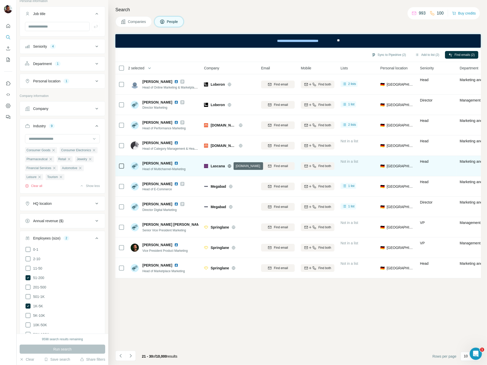
click at [229, 165] on icon at bounding box center [229, 165] width 1 height 3
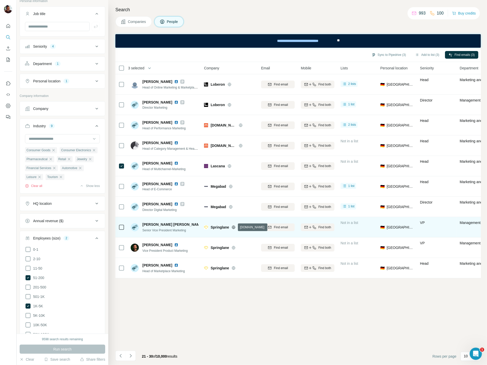
click at [234, 227] on icon at bounding box center [234, 227] width 4 height 4
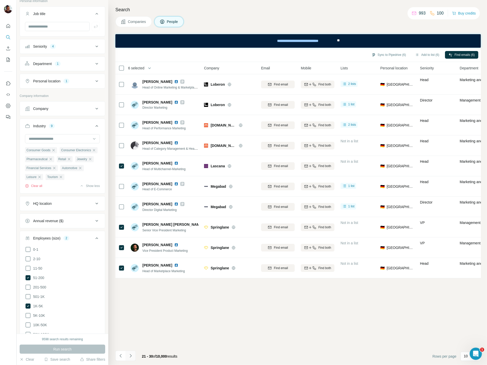
click at [132, 353] on icon "Navigate to next page" at bounding box center [130, 355] width 5 height 5
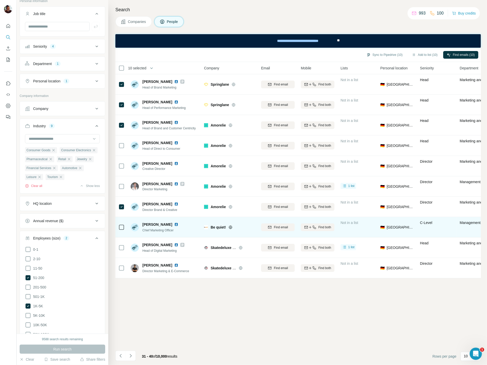
click at [230, 227] on icon at bounding box center [231, 227] width 4 height 4
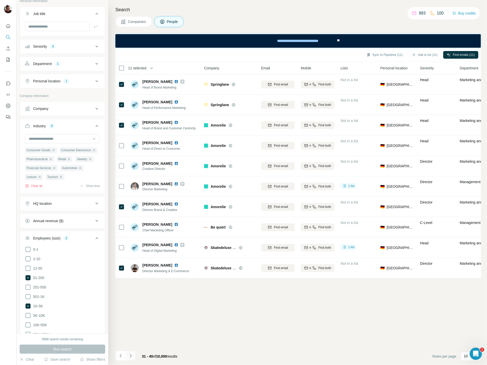
click at [129, 359] on button "Navigate to next page" at bounding box center [131, 355] width 10 height 10
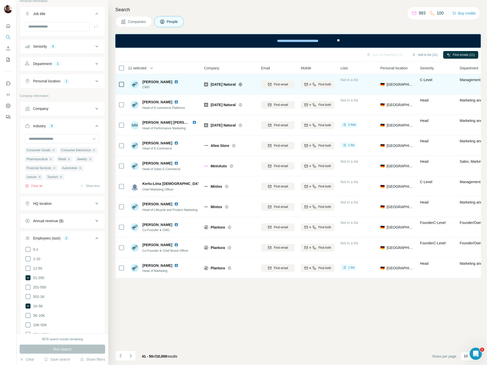
click at [241, 85] on icon at bounding box center [240, 84] width 1 height 3
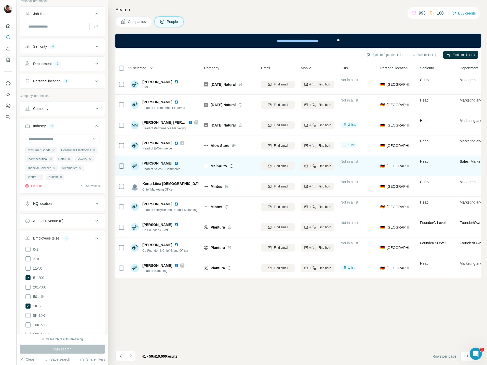
click at [232, 165] on icon at bounding box center [232, 166] width 4 height 4
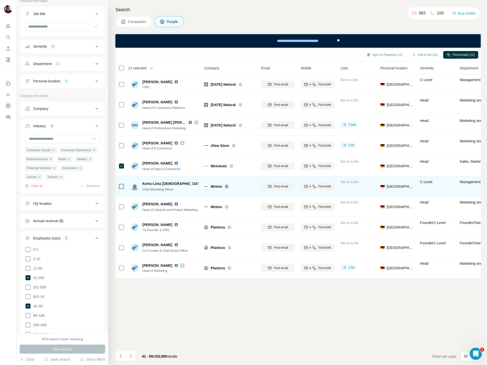
click at [227, 186] on icon at bounding box center [226, 185] width 1 height 3
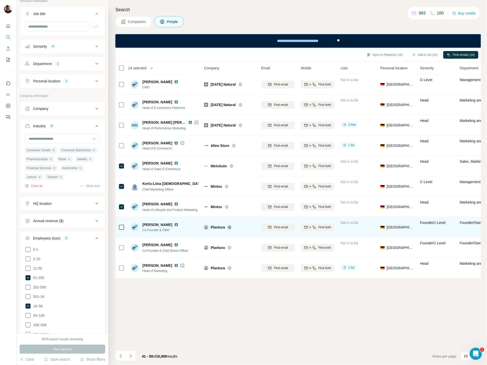
click at [230, 226] on icon at bounding box center [229, 226] width 1 height 3
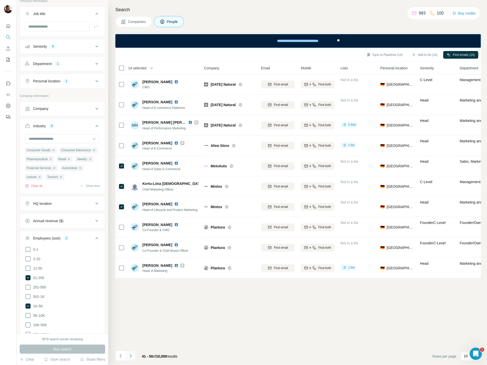
click at [129, 354] on icon "Navigate to next page" at bounding box center [130, 355] width 5 height 5
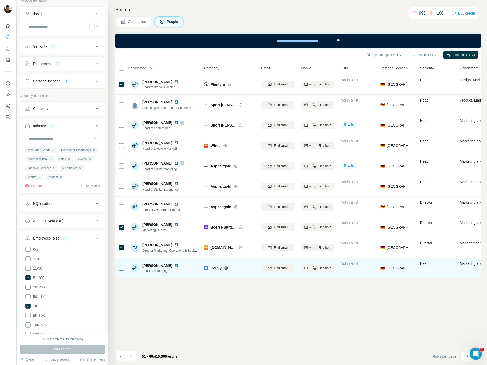
click at [226, 268] on icon at bounding box center [226, 268] width 4 height 4
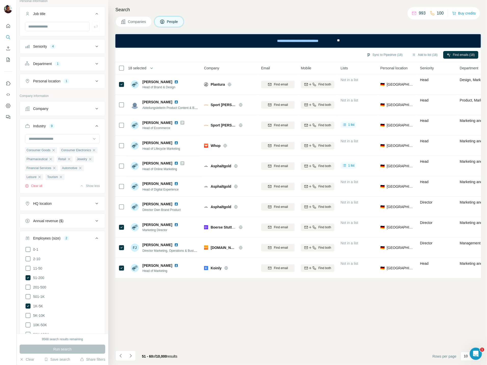
click at [131, 354] on icon "Navigate to next page" at bounding box center [130, 355] width 5 height 5
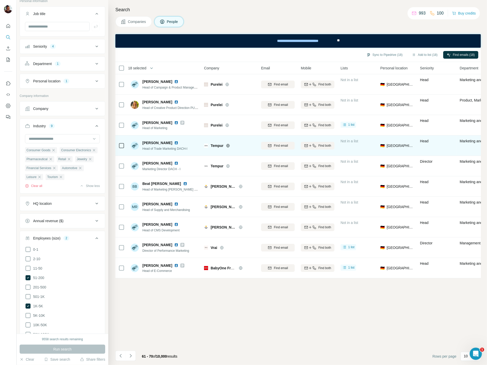
click at [227, 146] on icon at bounding box center [228, 145] width 4 height 4
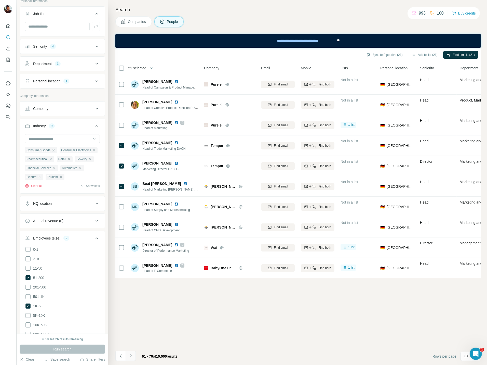
click at [134, 354] on button "Navigate to next page" at bounding box center [131, 355] width 10 height 10
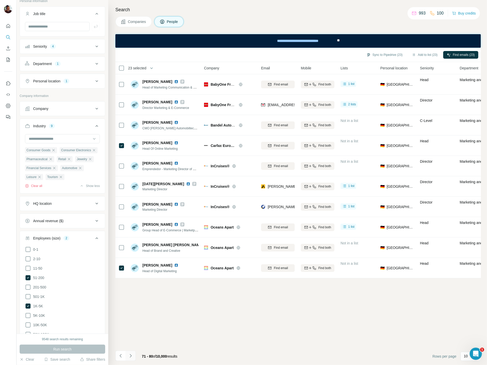
click at [130, 356] on icon "Navigate to next page" at bounding box center [130, 355] width 5 height 5
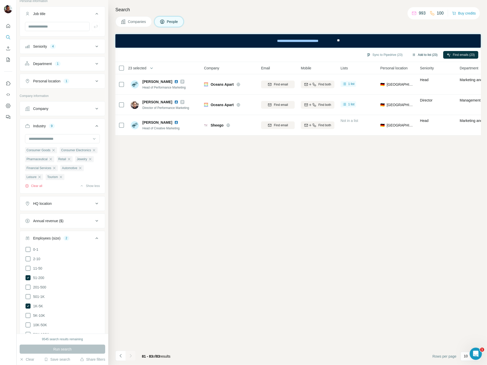
click at [421, 54] on button "Add to list (23)" at bounding box center [424, 55] width 33 height 8
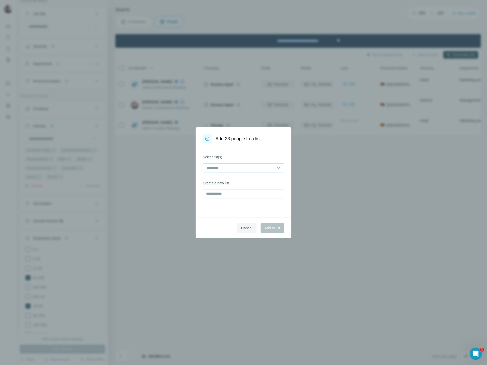
click at [215, 168] on input at bounding box center [240, 168] width 69 height 6
click at [209, 182] on div "New leads 10-2025" at bounding box center [243, 179] width 79 height 9
click at [272, 226] on span "Add to list" at bounding box center [273, 227] width 16 height 5
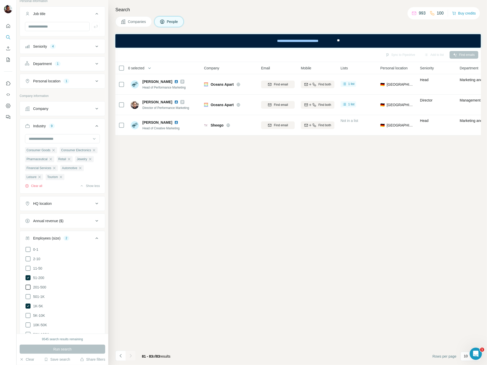
click at [27, 288] on icon at bounding box center [28, 287] width 6 height 6
click at [27, 297] on icon at bounding box center [28, 296] width 6 height 6
click at [37, 47] on div "Seniority" at bounding box center [40, 46] width 14 height 5
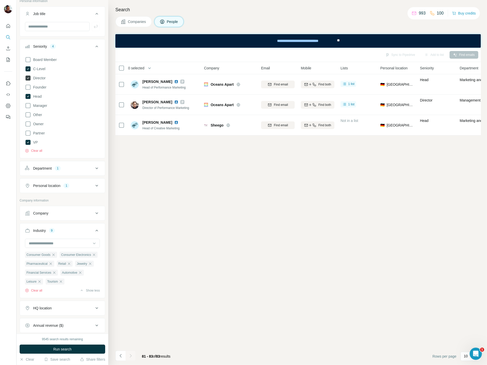
drag, startPoint x: 28, startPoint y: 69, endPoint x: 28, endPoint y: 76, distance: 6.6
click at [28, 69] on icon at bounding box center [27, 68] width 5 height 5
click at [28, 78] on icon at bounding box center [27, 77] width 5 height 5
click at [28, 96] on icon at bounding box center [28, 97] width 2 height 2
click at [28, 107] on icon at bounding box center [28, 105] width 6 height 6
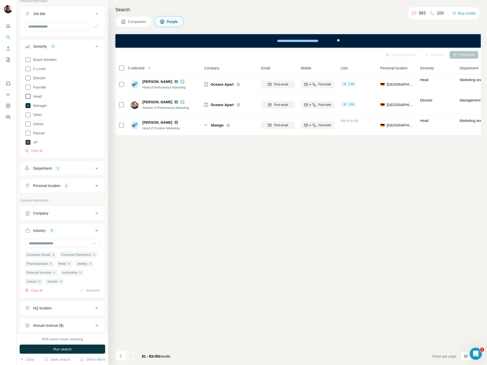
click at [27, 143] on icon at bounding box center [27, 142] width 5 height 5
click at [37, 347] on button "Run search" at bounding box center [63, 348] width 86 height 9
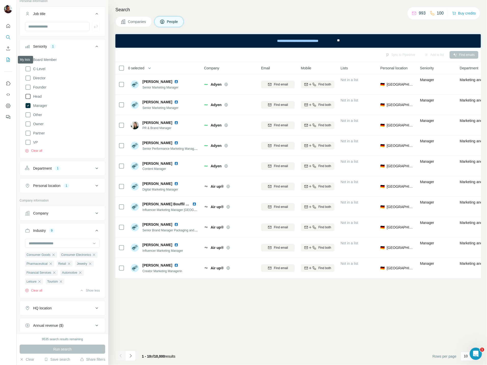
click at [8, 60] on icon "My lists" at bounding box center [8, 59] width 5 height 5
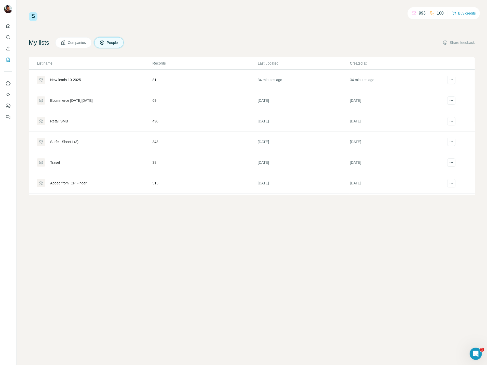
click at [63, 122] on div "Retail SMB" at bounding box center [59, 120] width 18 height 5
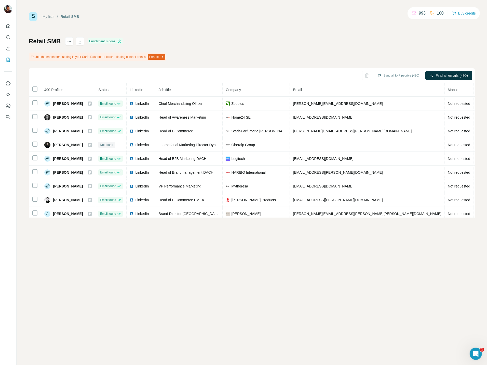
click at [63, 122] on td "Alexander Riethmayer" at bounding box center [68, 117] width 54 height 14
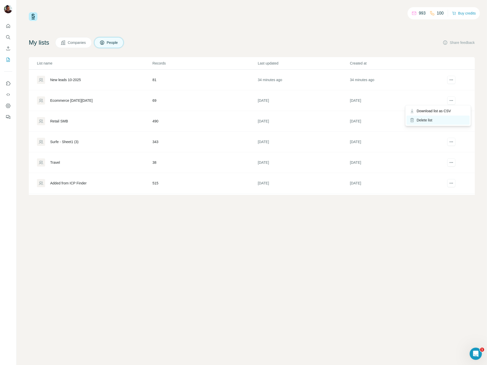
click at [433, 119] on div "Delete list" at bounding box center [438, 119] width 63 height 9
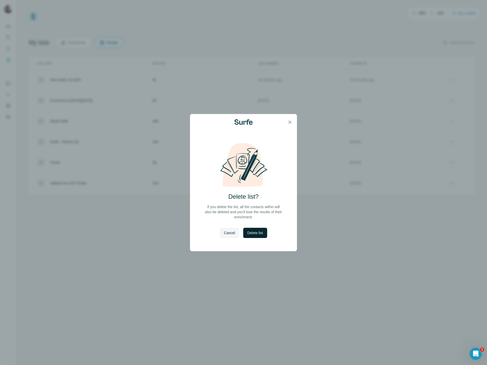
click at [254, 231] on span "Delete list" at bounding box center [255, 232] width 16 height 5
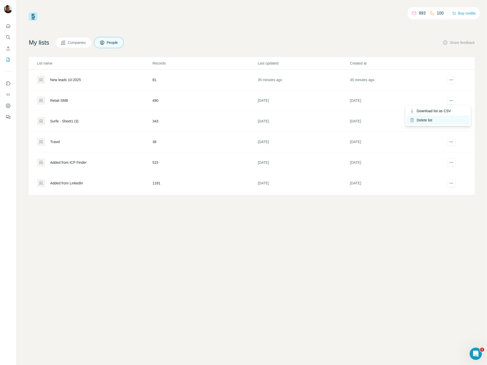
click at [425, 122] on div "Delete list" at bounding box center [438, 119] width 63 height 9
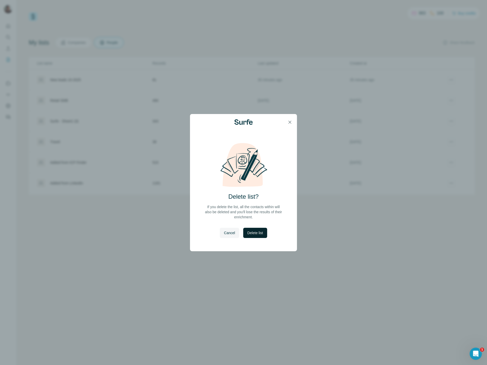
click at [250, 233] on span "Delete list" at bounding box center [255, 232] width 16 height 5
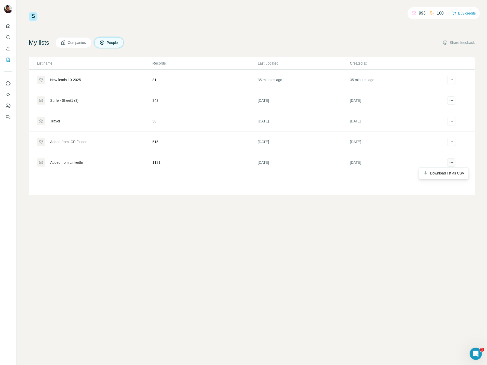
click at [449, 163] on icon "actions" at bounding box center [451, 162] width 5 height 5
click at [404, 137] on td "5 months ago" at bounding box center [396, 141] width 92 height 21
click at [429, 138] on div "Delete list" at bounding box center [438, 140] width 63 height 9
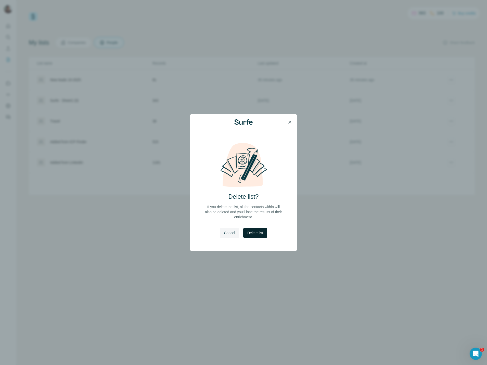
click at [253, 233] on span "Delete list" at bounding box center [255, 232] width 16 height 5
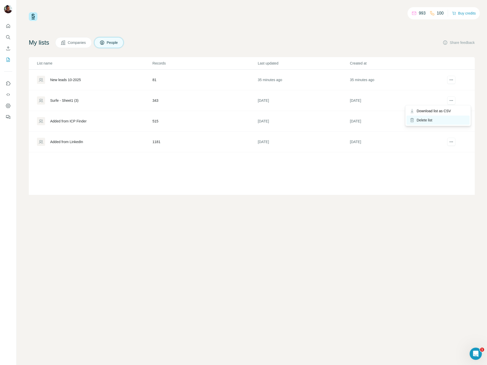
click at [428, 121] on div "Delete list" at bounding box center [438, 119] width 63 height 9
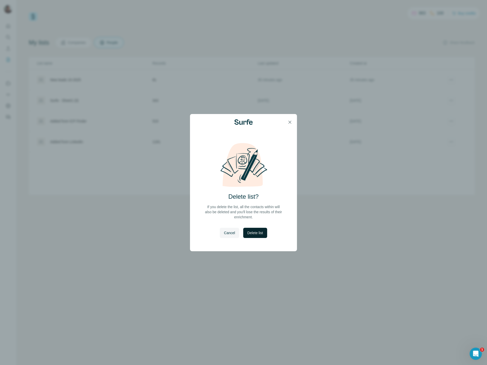
click at [254, 230] on span "Delete list" at bounding box center [255, 232] width 16 height 5
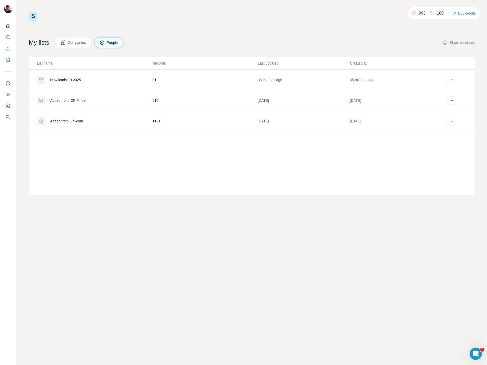
click at [80, 77] on div "New leads 10-2025" at bounding box center [65, 79] width 31 height 5
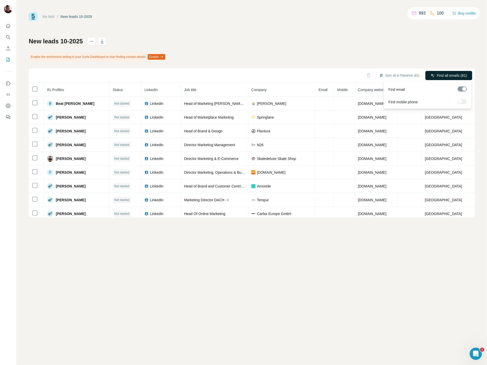
click at [454, 73] on span "Find all emails (81)" at bounding box center [452, 75] width 30 height 5
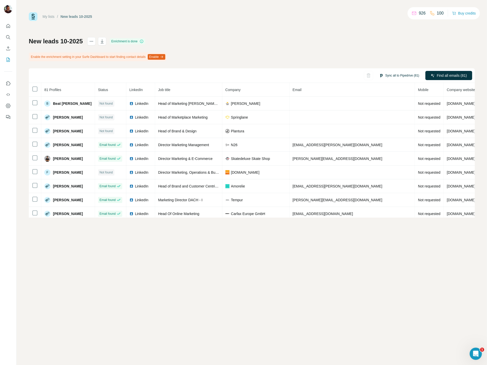
click at [402, 75] on button "Sync all to Pipedrive (81)" at bounding box center [399, 76] width 47 height 8
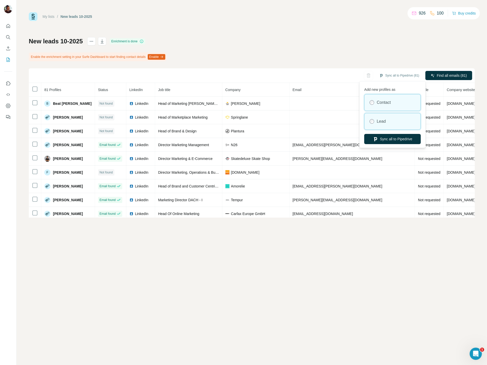
click at [394, 116] on div "Lead" at bounding box center [393, 121] width 56 height 16
click at [382, 140] on button "Sync all to Pipedrive" at bounding box center [392, 139] width 57 height 10
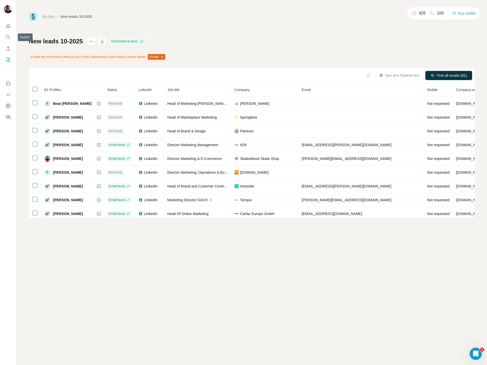
click at [6, 37] on icon "Search" at bounding box center [7, 36] width 3 height 3
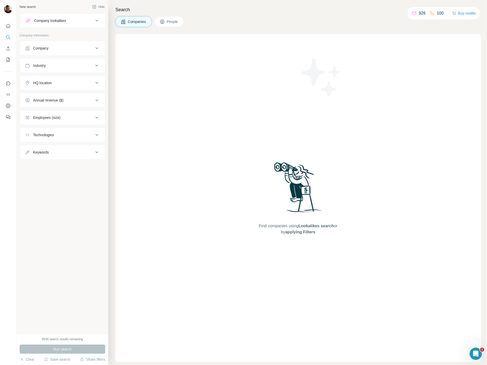
click at [164, 22] on icon at bounding box center [162, 21] width 5 height 5
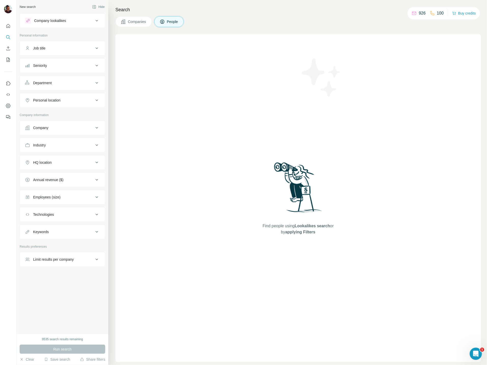
click at [52, 67] on div "Seniority" at bounding box center [59, 65] width 69 height 5
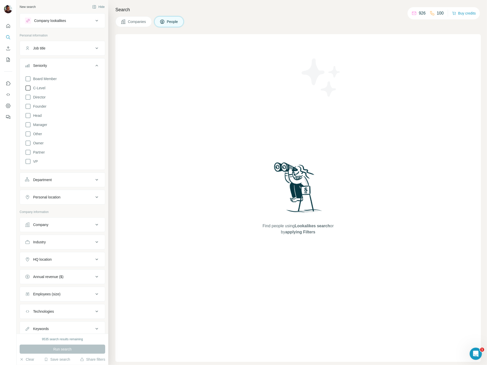
click at [29, 88] on icon at bounding box center [28, 88] width 6 height 6
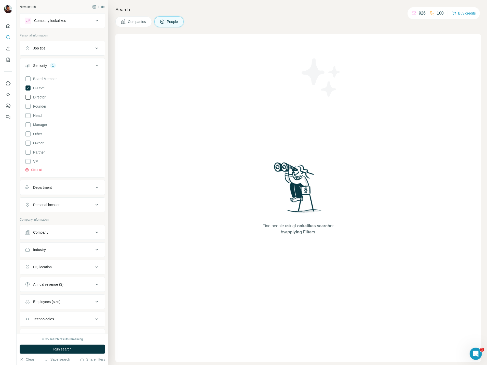
click at [29, 98] on icon at bounding box center [28, 97] width 6 height 6
click at [27, 114] on icon at bounding box center [28, 115] width 6 height 6
click at [27, 161] on icon at bounding box center [28, 161] width 6 height 6
click at [55, 187] on div "Department" at bounding box center [59, 187] width 69 height 5
click at [53, 200] on input at bounding box center [59, 200] width 63 height 6
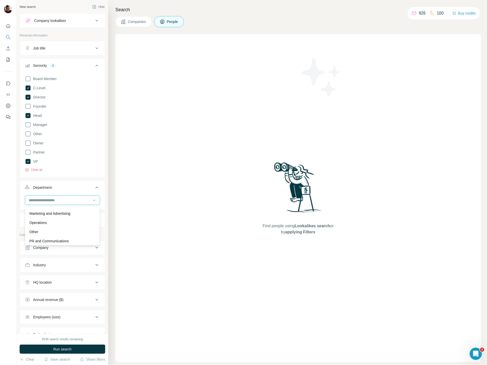
scroll to position [115, 0]
click at [55, 216] on p "Marketing and Advertising" at bounding box center [49, 216] width 41 height 5
click at [97, 64] on icon at bounding box center [97, 65] width 6 height 6
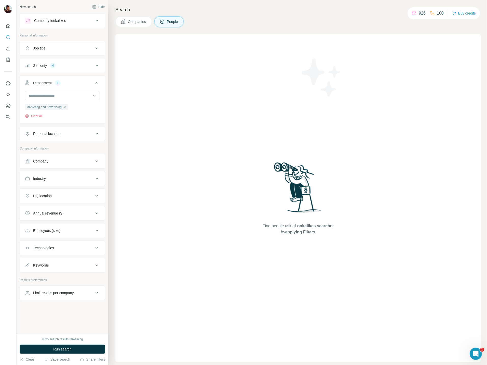
click at [98, 83] on icon at bounding box center [97, 83] width 3 height 2
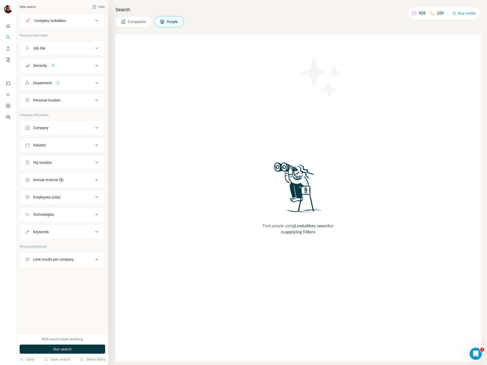
click at [93, 101] on div "Personal location" at bounding box center [59, 100] width 69 height 5
click at [68, 114] on input "text" at bounding box center [62, 112] width 75 height 9
type input "*******"
click at [34, 127] on label "🇩🇪 Germany" at bounding box center [50, 127] width 43 height 6
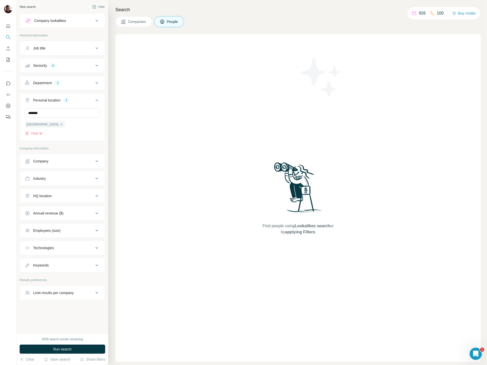
click at [83, 145] on div "Company lookalikes Personal information Job title Seniority 4 Department 1 Pers…" at bounding box center [63, 156] width 86 height 287
click at [97, 100] on icon at bounding box center [97, 100] width 6 height 6
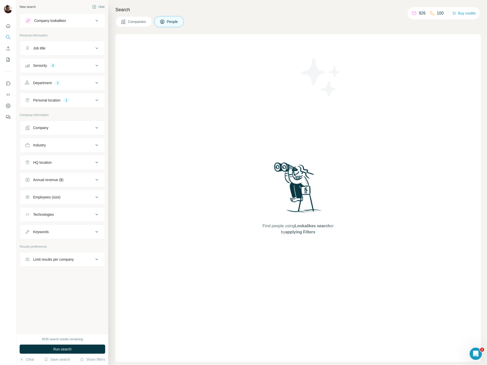
click at [60, 145] on div "Industry" at bounding box center [59, 144] width 69 height 5
click at [60, 158] on input at bounding box center [59, 158] width 63 height 6
click at [79, 215] on div "Employees (size)" at bounding box center [59, 212] width 69 height 5
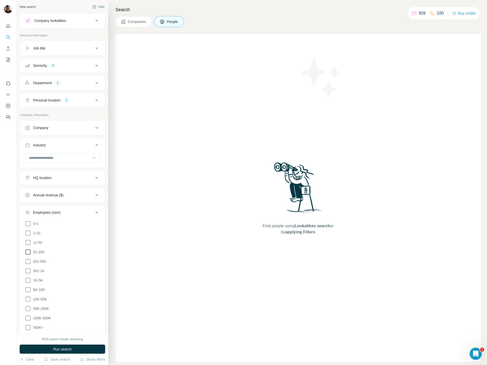
click at [29, 252] on icon at bounding box center [28, 252] width 6 height 6
click at [27, 261] on icon at bounding box center [28, 261] width 6 height 6
click at [28, 270] on icon at bounding box center [28, 271] width 6 height 6
click at [28, 280] on icon at bounding box center [28, 280] width 6 height 6
click at [94, 81] on icon at bounding box center [97, 83] width 6 height 6
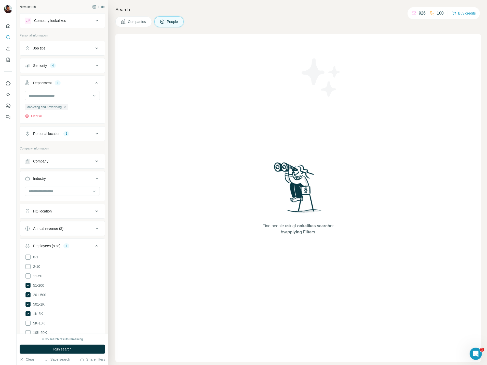
click at [65, 97] on input at bounding box center [59, 96] width 63 height 6
click at [37, 137] on p "Customer Relations" at bounding box center [44, 134] width 31 height 5
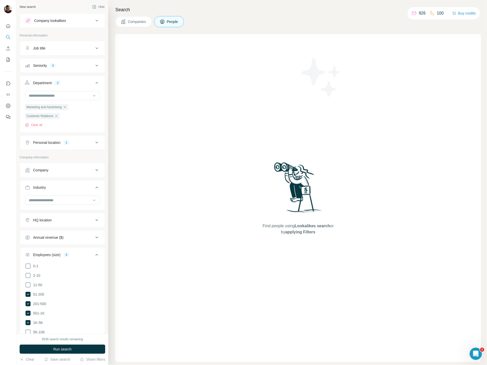
click at [74, 47] on div "Job title" at bounding box center [59, 48] width 69 height 5
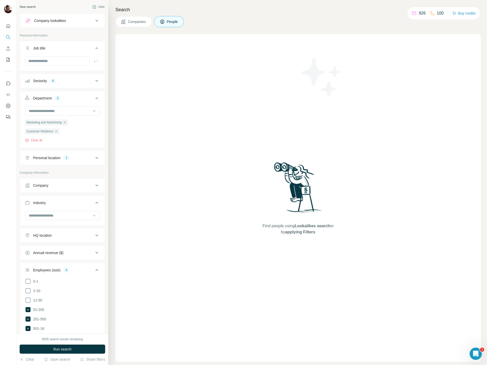
click at [97, 48] on icon at bounding box center [97, 48] width 3 height 2
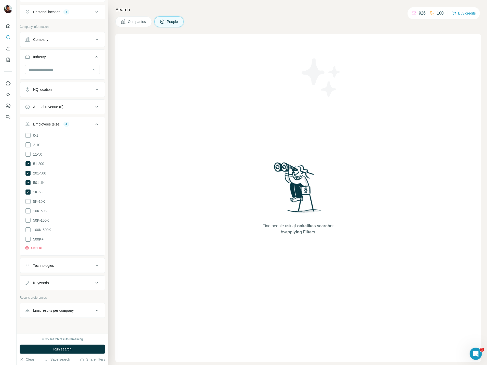
scroll to position [139, 0]
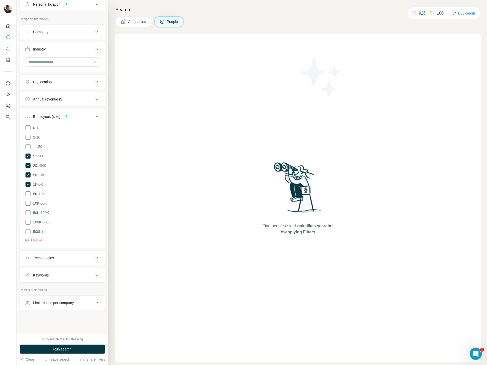
click at [61, 275] on div "Keywords" at bounding box center [59, 274] width 69 height 5
click at [48, 290] on input "text" at bounding box center [57, 286] width 65 height 9
type input "*****"
type input "********"
type input "**********"
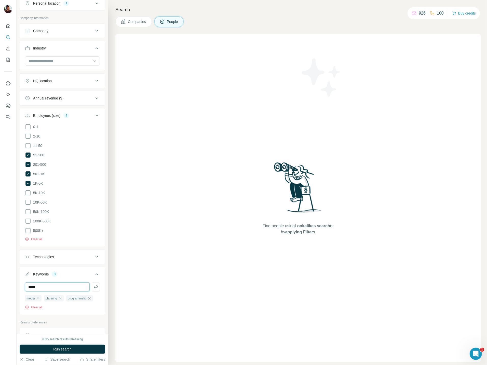
type input "*****"
click at [32, 287] on input "text" at bounding box center [57, 286] width 65 height 9
type input "*******"
type input "******"
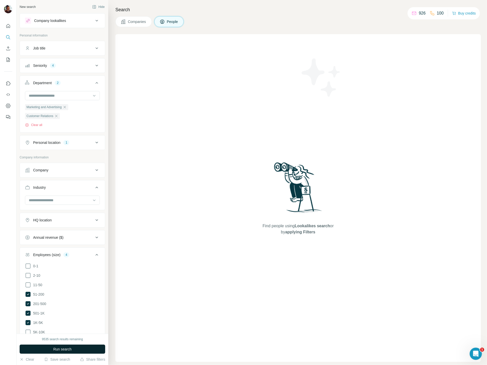
click at [47, 345] on button "Run search" at bounding box center [63, 348] width 86 height 9
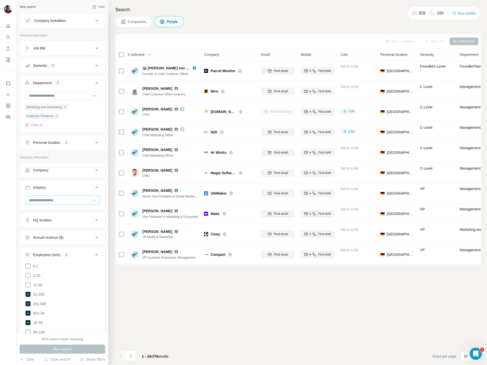
click at [71, 199] on input at bounding box center [59, 200] width 63 height 6
click at [45, 224] on p "Advertising" at bounding box center [38, 224] width 18 height 5
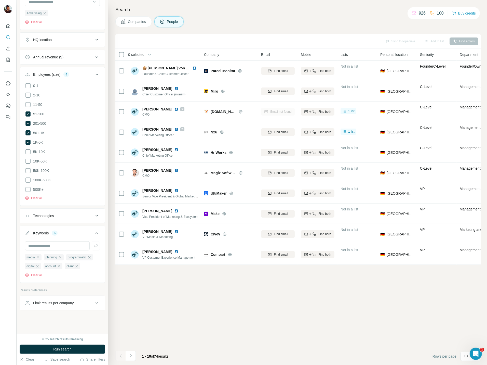
scroll to position [201, 0]
click at [54, 348] on span "Run search" at bounding box center [62, 348] width 18 height 5
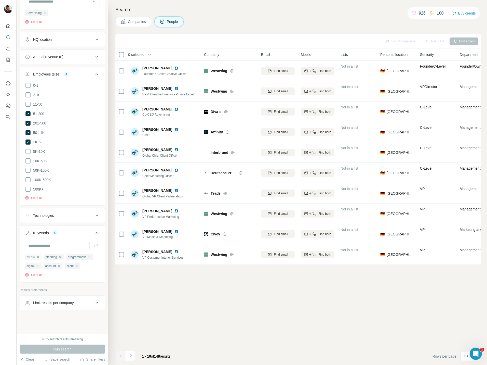
click at [38, 257] on icon "button" at bounding box center [38, 257] width 2 height 2
click at [38, 257] on span "planning" at bounding box center [31, 257] width 11 height 5
click at [41, 257] on icon "button" at bounding box center [41, 257] width 4 height 4
click at [49, 256] on icon "button" at bounding box center [48, 257] width 2 height 2
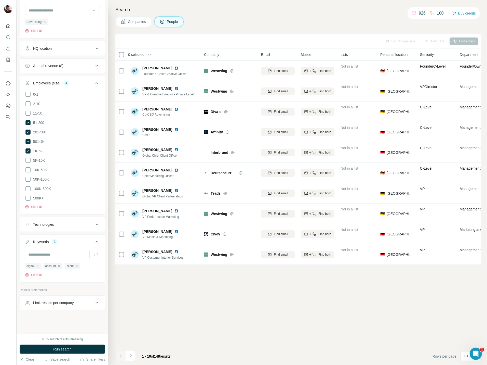
scroll to position [192, 0]
click at [38, 265] on icon "button" at bounding box center [37, 266] width 4 height 4
click at [38, 265] on div "account" at bounding box center [34, 266] width 19 height 6
click at [39, 265] on icon "button" at bounding box center [40, 266] width 4 height 4
click at [39, 265] on icon "button" at bounding box center [37, 266] width 4 height 4
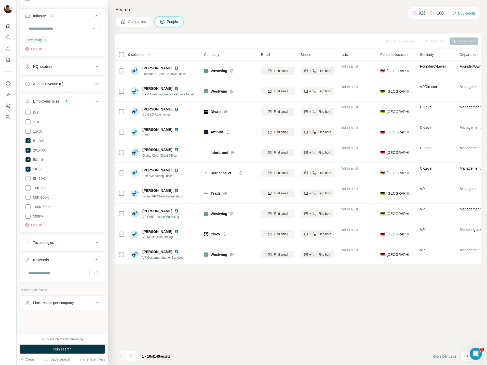
scroll to position [173, 0]
click at [36, 348] on button "Run search" at bounding box center [63, 348] width 86 height 9
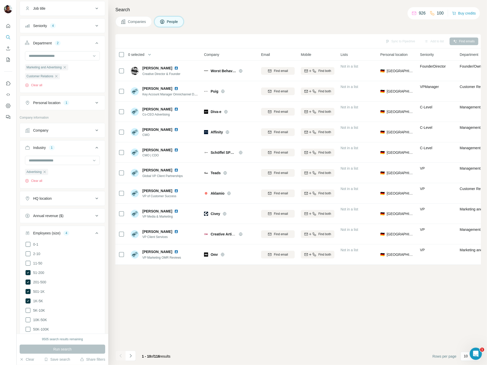
scroll to position [38, 0]
click at [58, 80] on icon "button" at bounding box center [56, 78] width 4 height 4
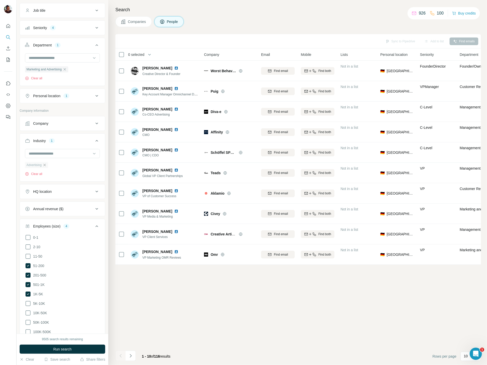
click at [45, 166] on icon "button" at bounding box center [45, 165] width 2 height 2
click at [46, 347] on button "Run search" at bounding box center [63, 348] width 86 height 9
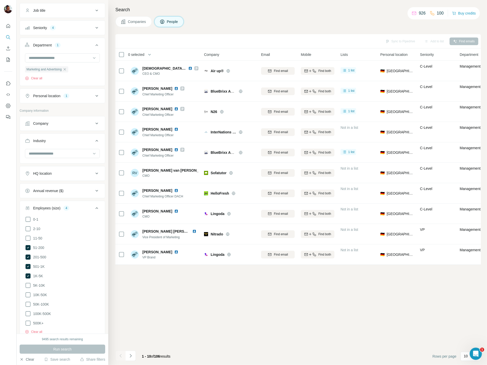
click at [28, 359] on button "Clear" at bounding box center [27, 358] width 15 height 5
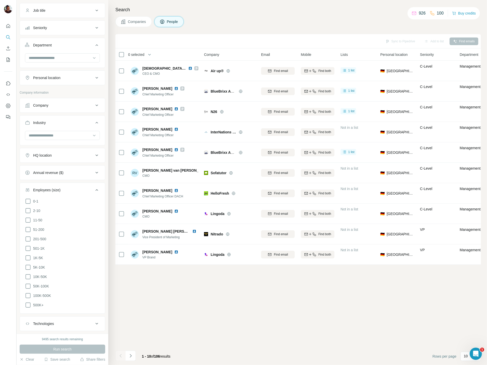
click at [129, 17] on button "Companies" at bounding box center [133, 21] width 36 height 11
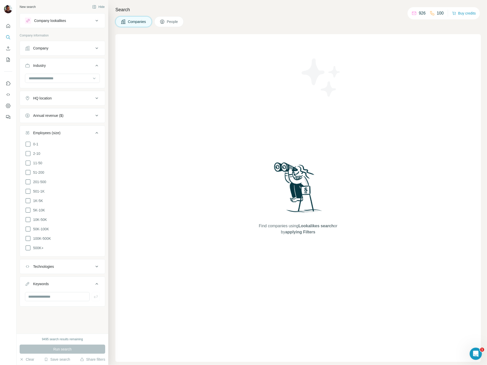
click at [93, 21] on div "Company lookalikes" at bounding box center [59, 21] width 69 height 6
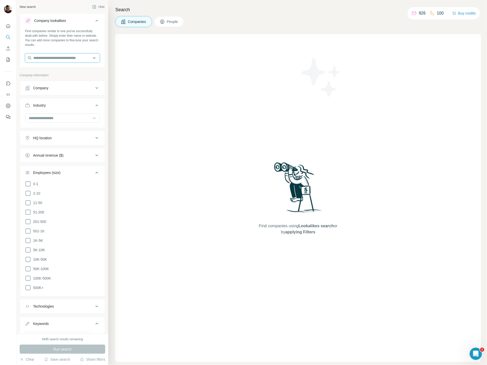
click at [57, 57] on input "text" at bounding box center [62, 57] width 75 height 9
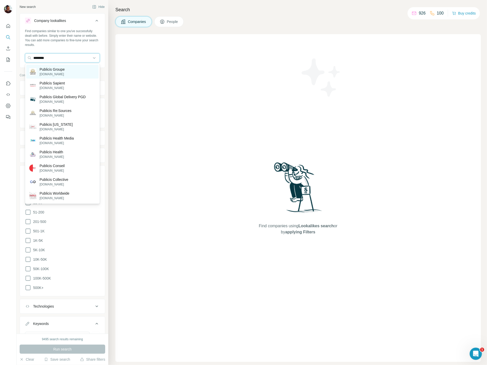
type input "********"
click at [64, 69] on p "Publicis Groupe" at bounding box center [51, 69] width 25 height 5
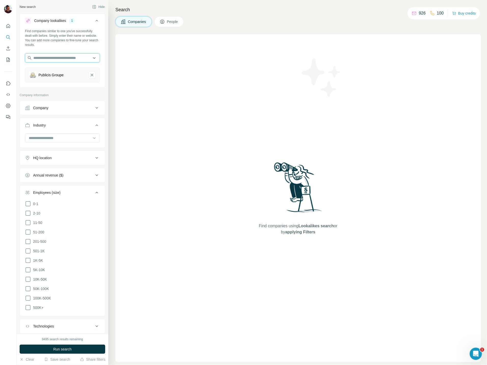
click at [48, 58] on input "text" at bounding box center [62, 57] width 75 height 9
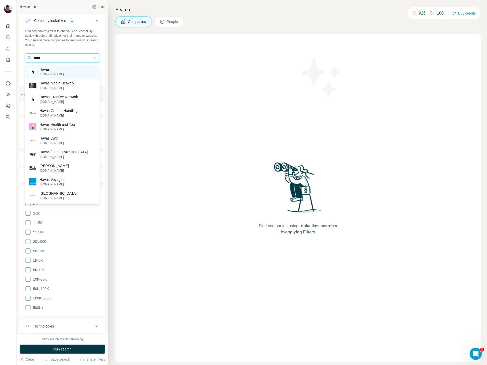
type input "*****"
click at [47, 71] on p "Havas" at bounding box center [51, 69] width 24 height 5
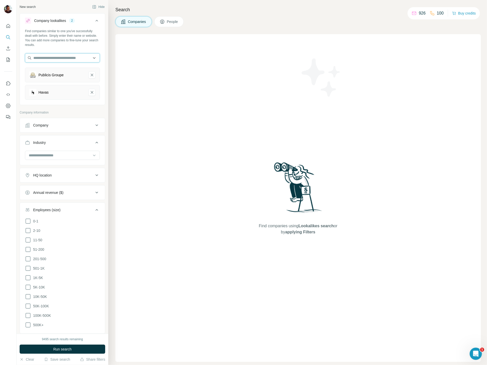
click at [45, 58] on input "text" at bounding box center [62, 57] width 75 height 9
type input "*"
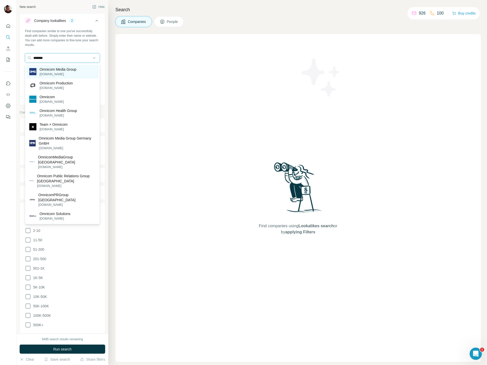
type input "*******"
click at [45, 70] on p "Omnicom Media Group" at bounding box center [57, 69] width 37 height 5
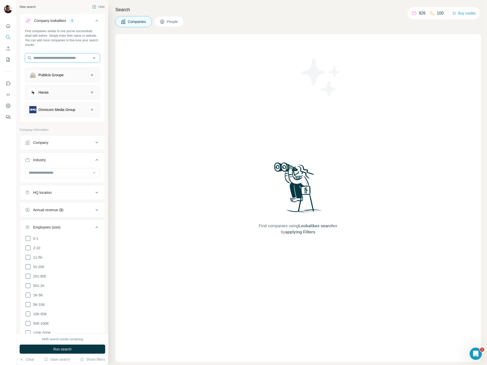
click at [42, 59] on input "text" at bounding box center [62, 57] width 75 height 9
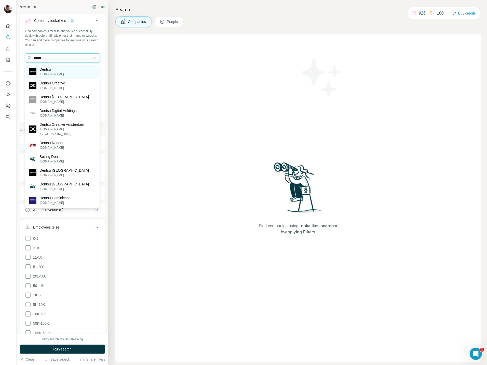
type input "******"
click at [54, 71] on p "Dentsu" at bounding box center [51, 69] width 24 height 5
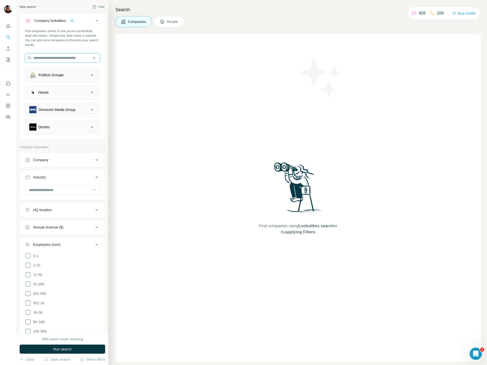
click at [50, 55] on input "text" at bounding box center [62, 57] width 75 height 9
type input "**********"
click at [46, 69] on p "MagnaGlobalMediaplus" at bounding box center [57, 69] width 37 height 5
click at [45, 56] on input "text" at bounding box center [62, 57] width 75 height 9
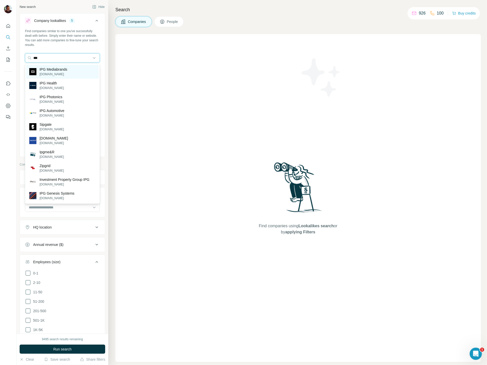
type input "***"
click at [49, 68] on p "IPG Mediabrands" at bounding box center [53, 69] width 28 height 5
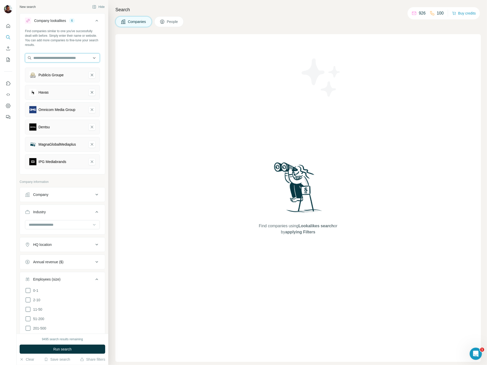
click at [42, 59] on input "text" at bounding box center [62, 57] width 75 height 9
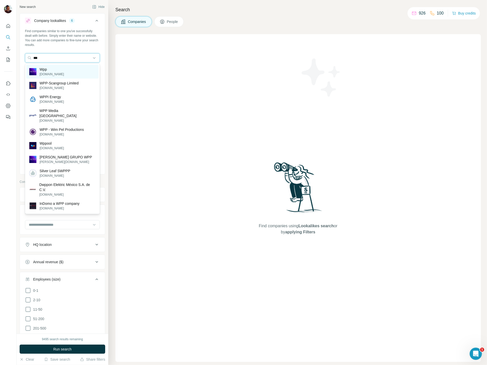
type input "***"
click at [46, 73] on p "wpp.com" at bounding box center [51, 74] width 24 height 5
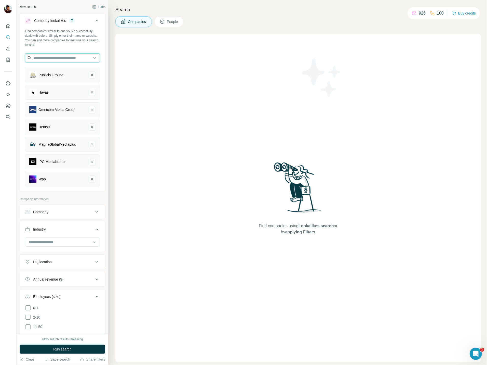
click at [46, 57] on input "text" at bounding box center [62, 57] width 75 height 9
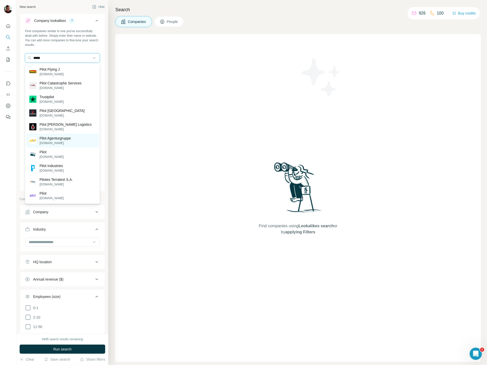
type input "*****"
click at [46, 139] on p "Pilot Agenturgruppe" at bounding box center [54, 138] width 31 height 5
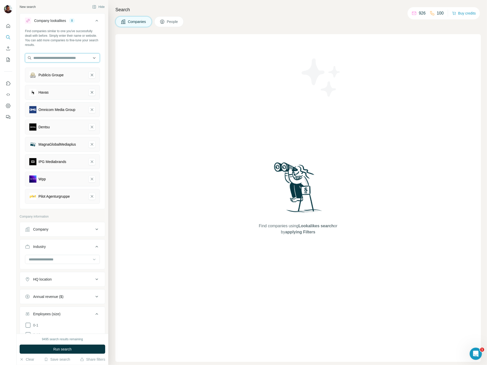
click at [48, 58] on input "text" at bounding box center [62, 57] width 75 height 9
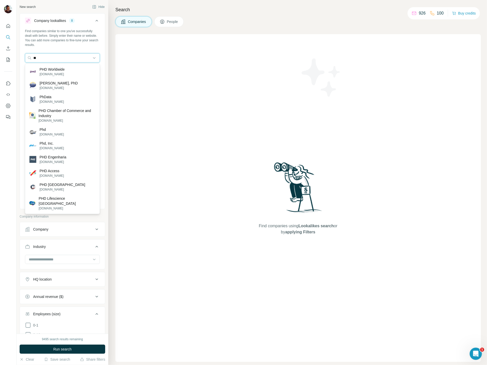
type input "*"
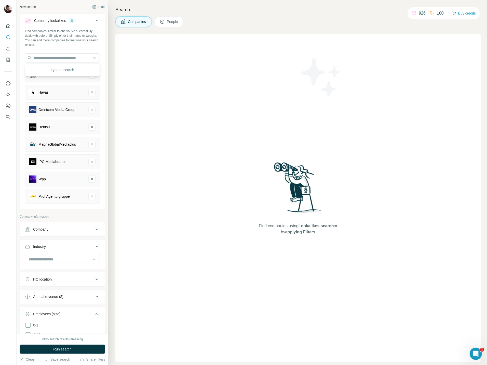
click at [151, 90] on div "Find companies using Lookalikes search or by applying Filters" at bounding box center [298, 197] width 366 height 327
click at [55, 59] on input "text" at bounding box center [62, 57] width 75 height 9
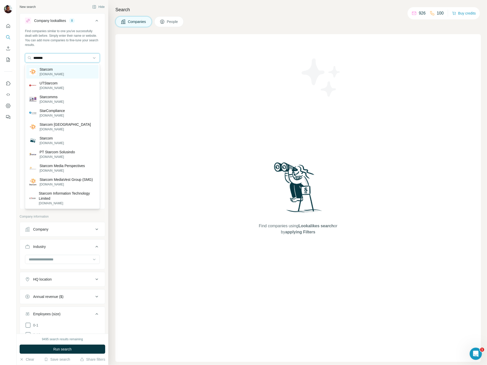
type input "*******"
click at [55, 71] on p "Starcom" at bounding box center [51, 69] width 24 height 5
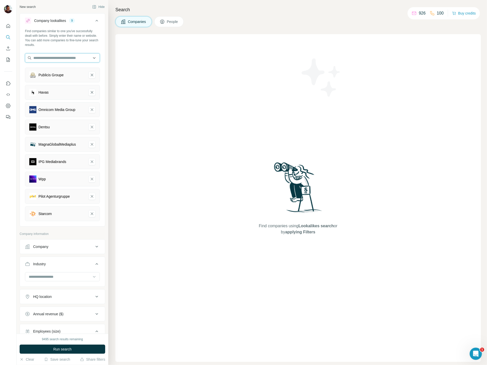
click at [47, 60] on input "text" at bounding box center [62, 57] width 75 height 9
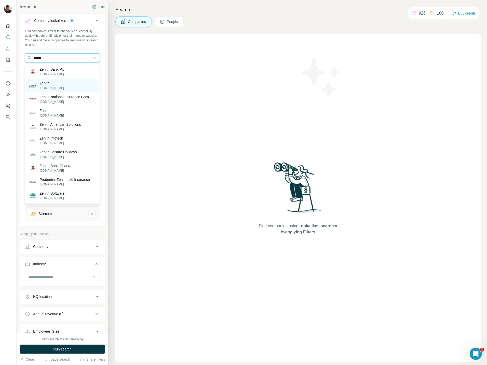
type input "******"
click at [45, 85] on p "Zenith" at bounding box center [51, 83] width 24 height 5
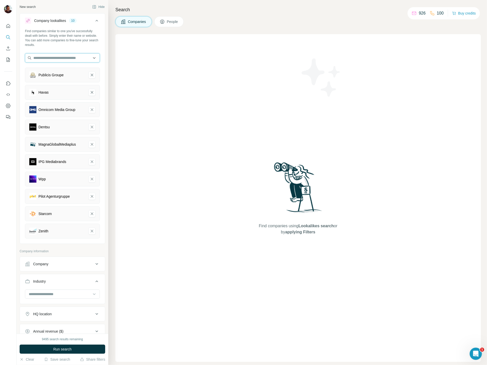
click at [44, 57] on input "text" at bounding box center [62, 57] width 75 height 9
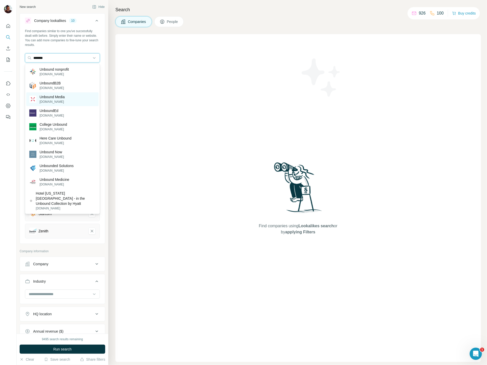
type input "*******"
click at [44, 99] on p "Unbound Media" at bounding box center [51, 96] width 25 height 5
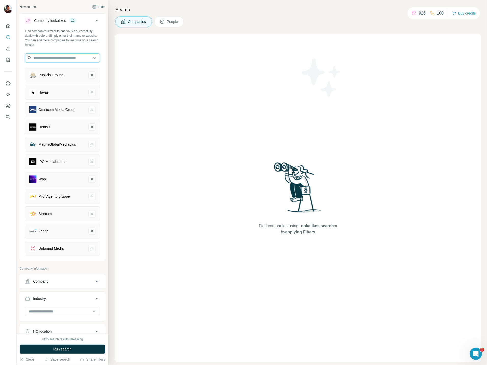
click at [50, 59] on input "text" at bounding box center [62, 57] width 75 height 9
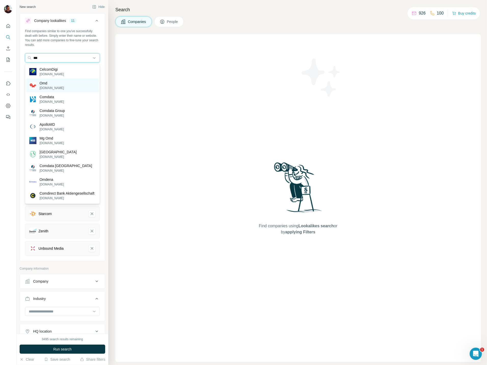
type input "***"
click at [45, 85] on p "Omd" at bounding box center [51, 83] width 24 height 5
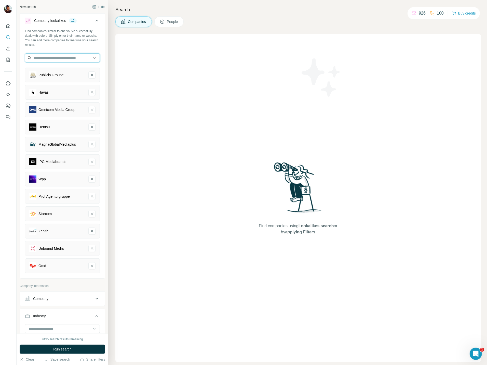
click at [41, 56] on input "text" at bounding box center [62, 57] width 75 height 9
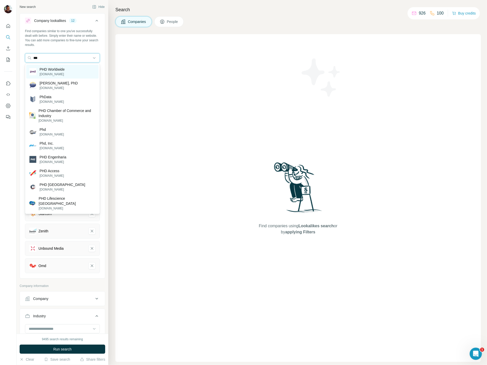
type input "***"
click at [44, 69] on p "PHD Worldwide" at bounding box center [51, 69] width 25 height 5
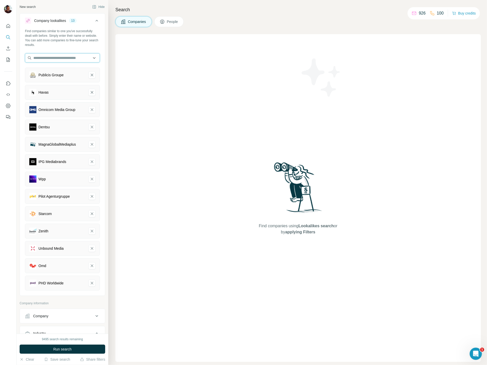
click at [44, 57] on input "text" at bounding box center [62, 57] width 75 height 9
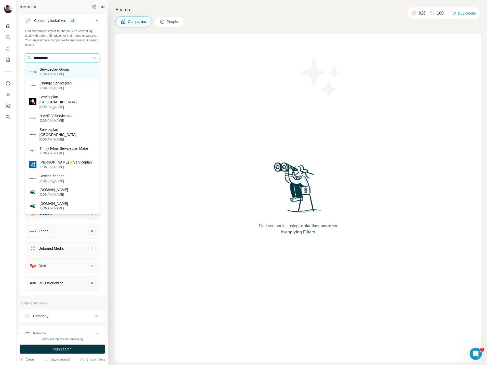
type input "**********"
click at [47, 69] on p "Serviceplan Group" at bounding box center [54, 69] width 30 height 5
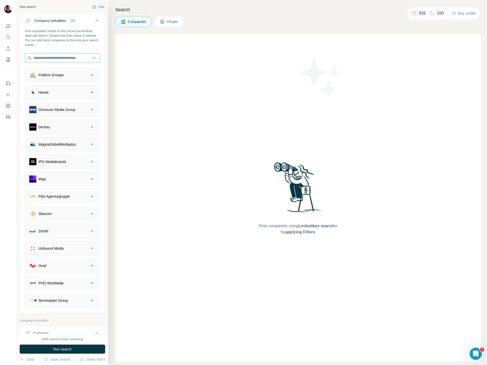
click at [45, 60] on input "text" at bounding box center [62, 57] width 75 height 9
drag, startPoint x: 59, startPoint y: 58, endPoint x: 19, endPoint y: 56, distance: 40.1
click at [19, 56] on div "**********" at bounding box center [63, 166] width 92 height 333
drag, startPoint x: 65, startPoint y: 59, endPoint x: 24, endPoint y: 58, distance: 41.5
click at [24, 57] on div "**********" at bounding box center [62, 170] width 85 height 283
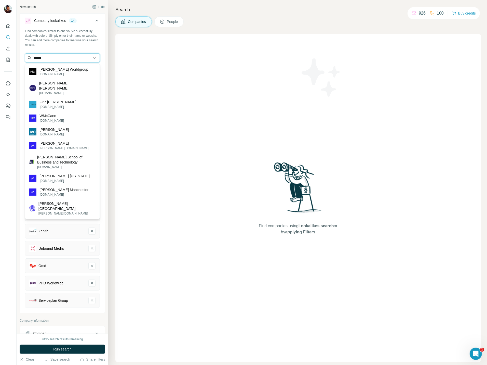
click at [44, 60] on input "******" at bounding box center [62, 57] width 75 height 9
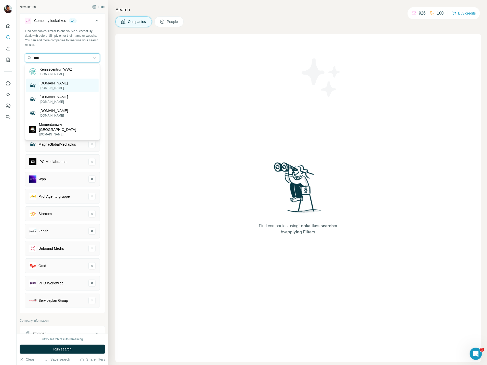
type input "****"
click at [45, 87] on p "[DOMAIN_NAME]" at bounding box center [53, 88] width 29 height 5
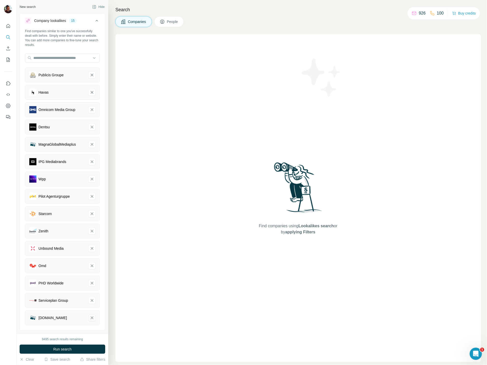
click at [92, 317] on icon "umwww.de-remove-button" at bounding box center [92, 317] width 5 height 5
click at [62, 59] on input "text" at bounding box center [62, 57] width 75 height 9
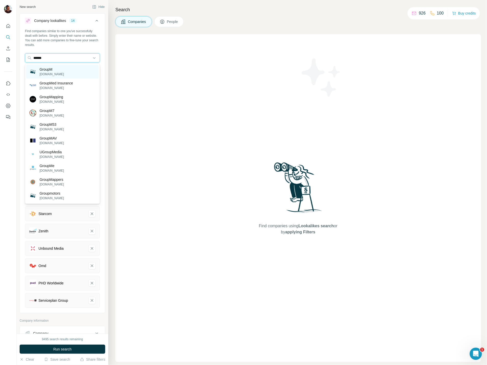
type input "******"
click at [55, 68] on p "GroupM" at bounding box center [51, 69] width 24 height 5
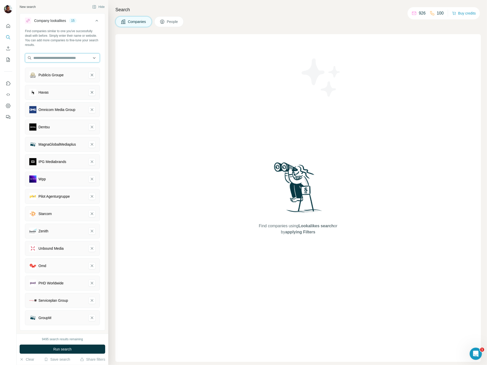
click at [44, 59] on input "text" at bounding box center [62, 57] width 75 height 9
type input "*****"
click at [49, 70] on p "[DOMAIN_NAME]" at bounding box center [53, 69] width 29 height 5
click at [57, 57] on input "text" at bounding box center [62, 57] width 75 height 9
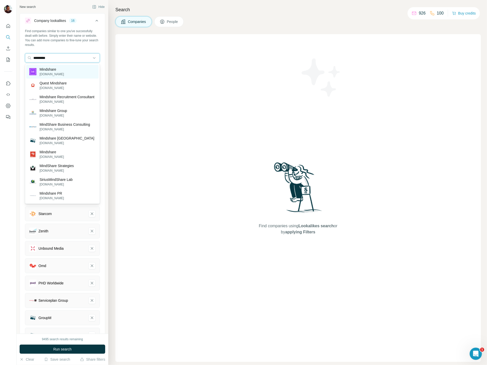
type input "*********"
click at [49, 71] on p "Mindshare" at bounding box center [51, 69] width 24 height 5
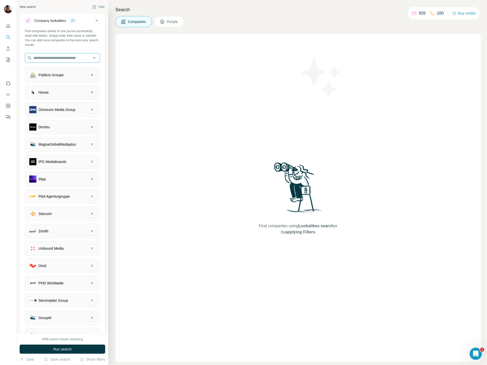
click at [44, 56] on input "text" at bounding box center [62, 57] width 75 height 9
drag, startPoint x: 48, startPoint y: 57, endPoint x: 21, endPoint y: 54, distance: 27.2
click at [21, 54] on div "**********" at bounding box center [62, 196] width 85 height 335
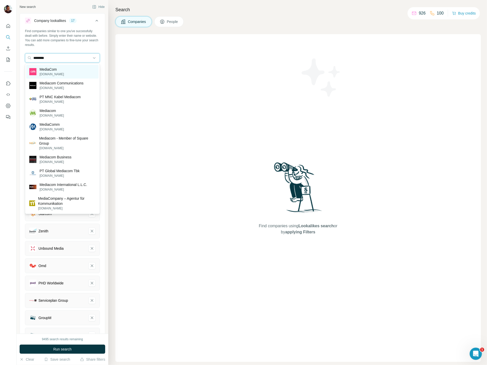
type input "********"
click at [56, 73] on p "essencemediacom.com" at bounding box center [51, 74] width 24 height 5
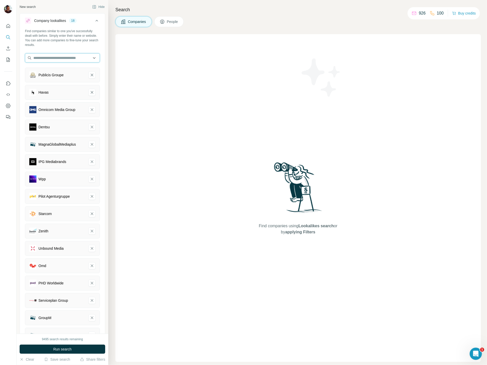
click at [43, 59] on input "text" at bounding box center [62, 57] width 75 height 9
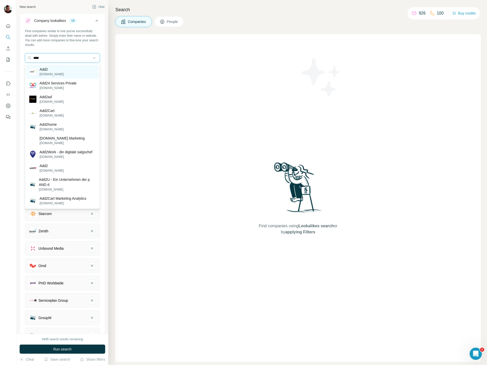
type input "****"
click at [41, 71] on p "Add2" at bounding box center [51, 69] width 24 height 5
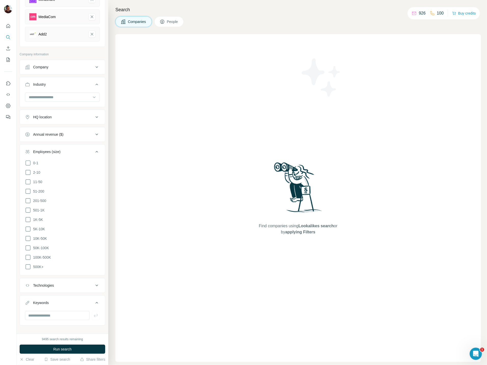
scroll to position [360, 0]
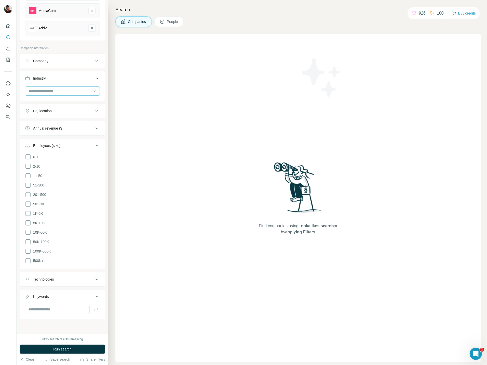
click at [71, 93] on input at bounding box center [59, 91] width 63 height 6
click at [107, 80] on div "New search Hide Company lookalikes 19 Find companies similar to one you've succ…" at bounding box center [63, 166] width 92 height 333
click at [67, 112] on div "HQ location" at bounding box center [59, 110] width 69 height 5
click at [52, 123] on input "text" at bounding box center [62, 122] width 75 height 9
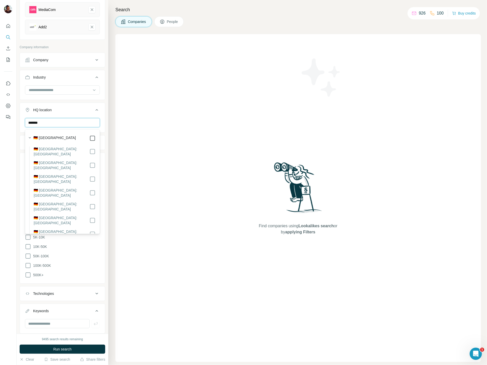
type input "*******"
click at [104, 118] on button "HQ location 1" at bounding box center [62, 111] width 85 height 14
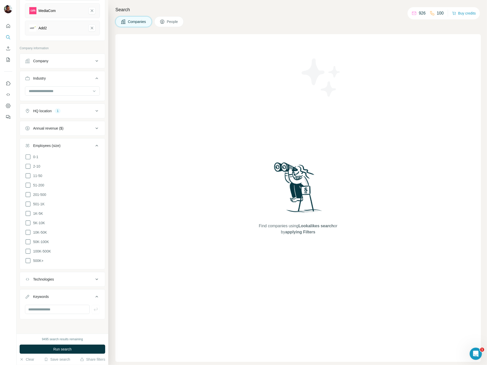
click at [98, 112] on icon at bounding box center [97, 111] width 6 height 6
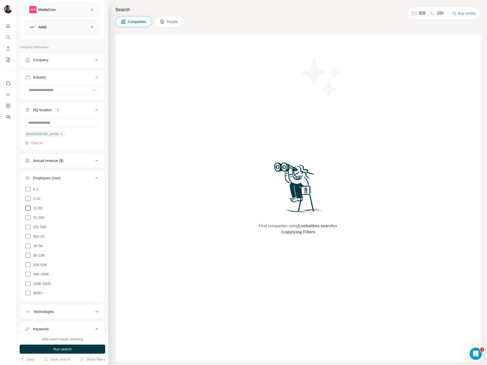
click at [27, 208] on icon at bounding box center [28, 208] width 6 height 6
click at [28, 217] on icon at bounding box center [27, 217] width 5 height 5
click at [27, 229] on icon at bounding box center [28, 227] width 6 height 6
click at [48, 349] on button "Run search" at bounding box center [63, 348] width 86 height 9
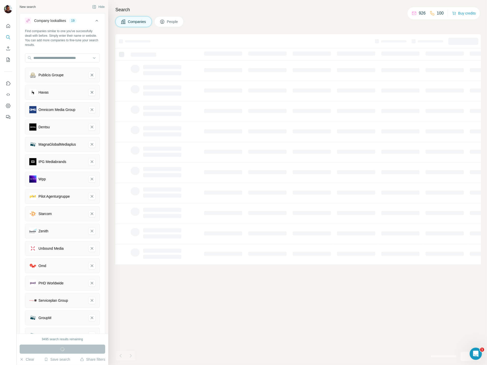
scroll to position [180, 0]
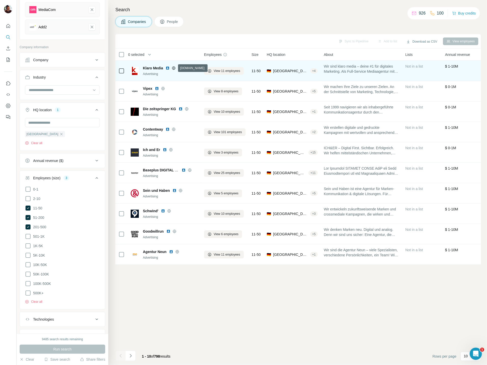
click at [174, 69] on icon at bounding box center [173, 67] width 1 height 3
click at [219, 70] on span "View 11 employees" at bounding box center [227, 71] width 26 height 5
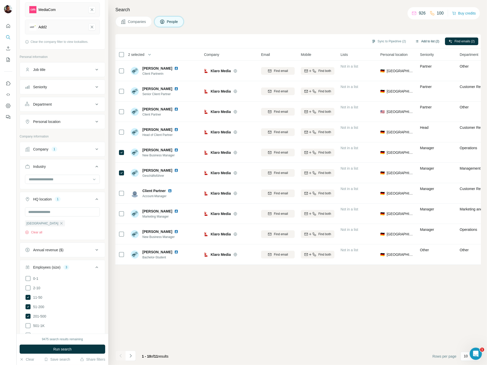
click at [422, 42] on button "Add to list (2)" at bounding box center [427, 41] width 31 height 8
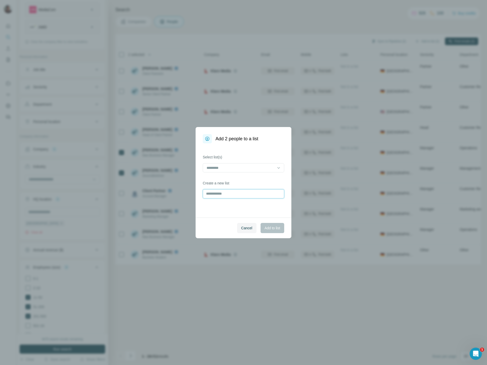
click at [248, 193] on input "text" at bounding box center [244, 193] width 82 height 9
type input "********"
click at [270, 231] on button "Add to list" at bounding box center [273, 228] width 24 height 10
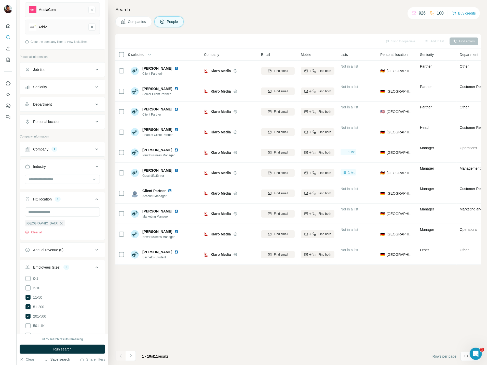
click at [62, 358] on button "Save search" at bounding box center [57, 358] width 26 height 5
click at [61, 340] on div "Save search" at bounding box center [72, 340] width 54 height 10
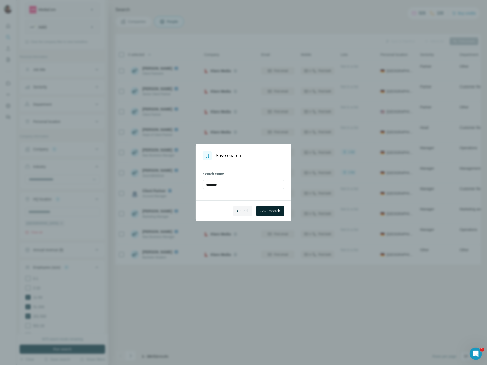
type input "********"
click at [275, 213] on span "Save search" at bounding box center [270, 210] width 20 height 5
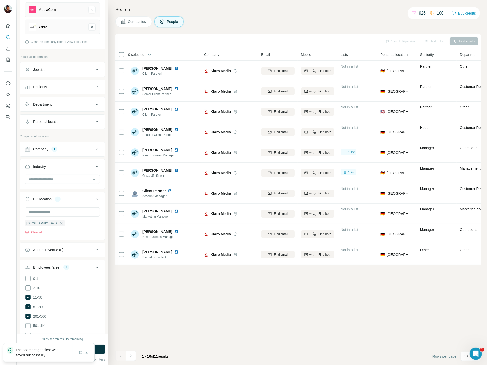
click at [134, 21] on span "Companies" at bounding box center [137, 21] width 19 height 5
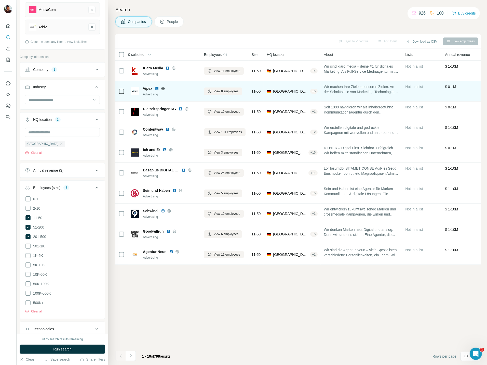
click at [163, 89] on icon at bounding box center [163, 88] width 1 height 3
click at [270, 97] on div "🇩🇪 [GEOGRAPHIC_DATA], [GEOGRAPHIC_DATA]|[GEOGRAPHIC_DATA]|[GEOGRAPHIC_DATA] + 5" at bounding box center [292, 91] width 51 height 14
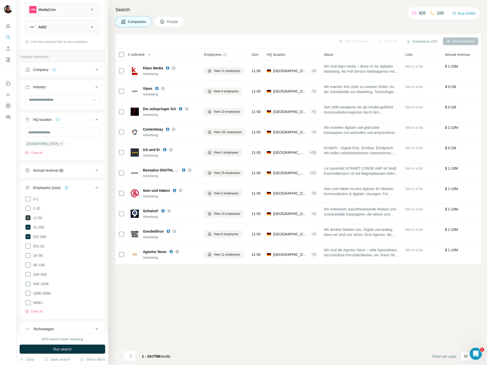
click at [28, 220] on icon at bounding box center [27, 217] width 5 height 5
click at [81, 349] on button "Run search" at bounding box center [63, 348] width 86 height 9
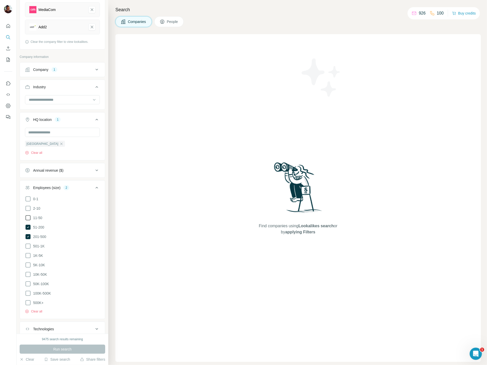
click at [28, 219] on icon at bounding box center [28, 218] width 6 height 6
click at [43, 348] on button "Run search" at bounding box center [63, 348] width 86 height 9
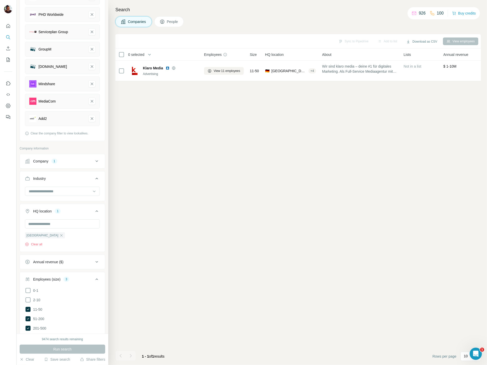
scroll to position [253, 0]
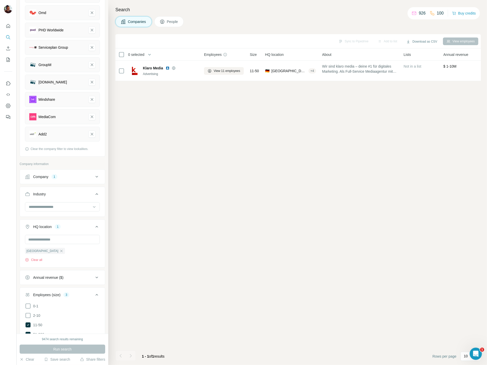
click at [98, 177] on icon at bounding box center [97, 177] width 3 height 2
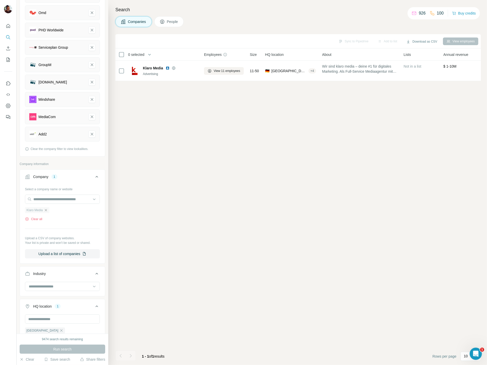
click at [47, 210] on icon "button" at bounding box center [46, 210] width 4 height 4
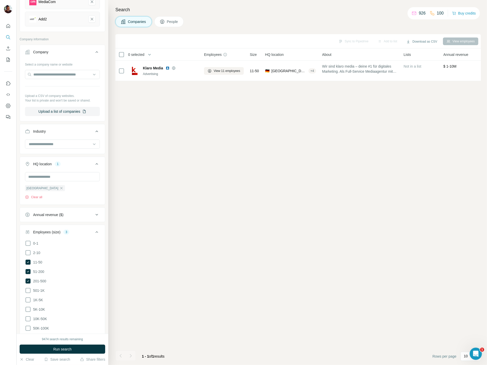
scroll to position [373, 0]
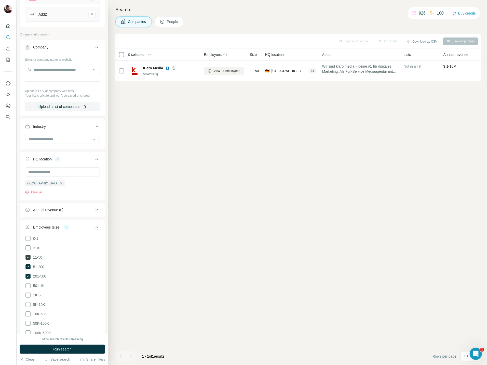
click at [28, 259] on icon at bounding box center [27, 257] width 5 height 5
click at [46, 348] on button "Run search" at bounding box center [63, 348] width 86 height 9
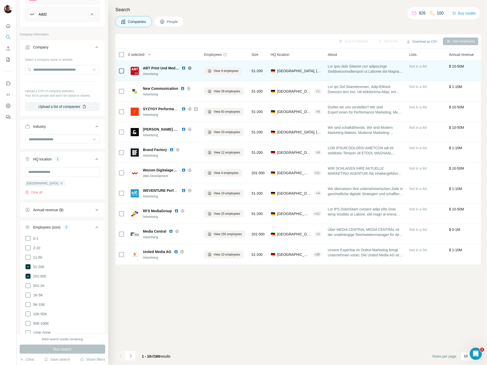
click at [190, 67] on icon at bounding box center [190, 68] width 4 height 4
